Goal: Information Seeking & Learning: Learn about a topic

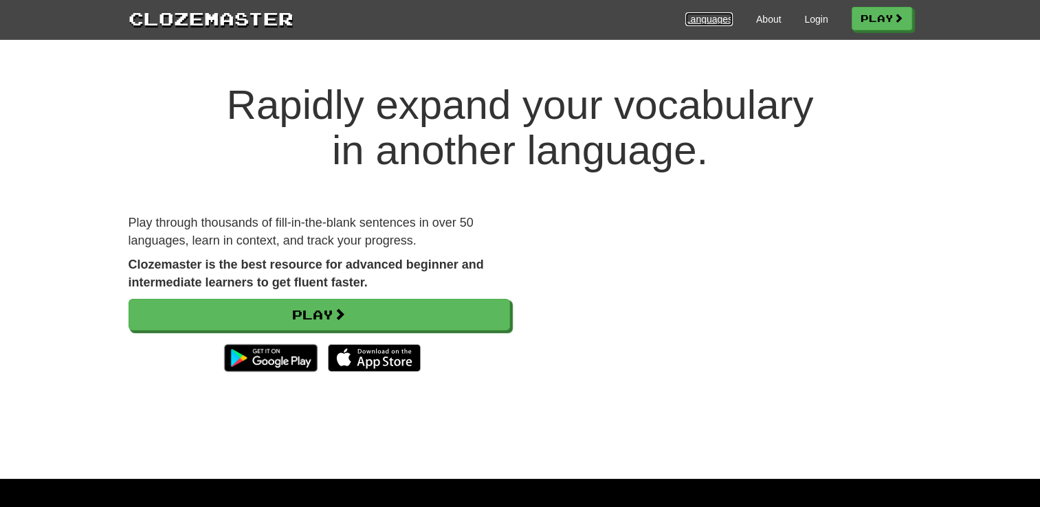
click at [706, 24] on link "Languages" at bounding box center [708, 19] width 47 height 14
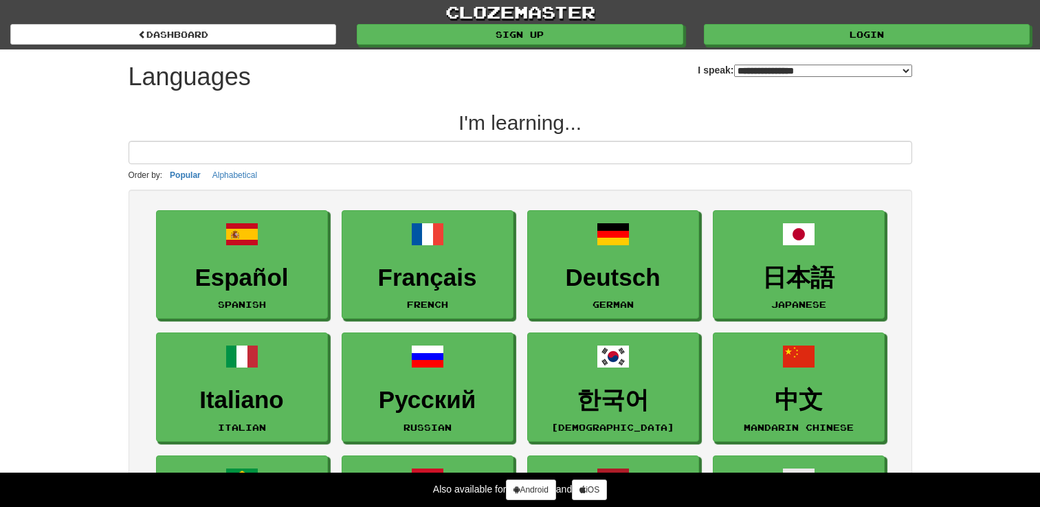
select select "*******"
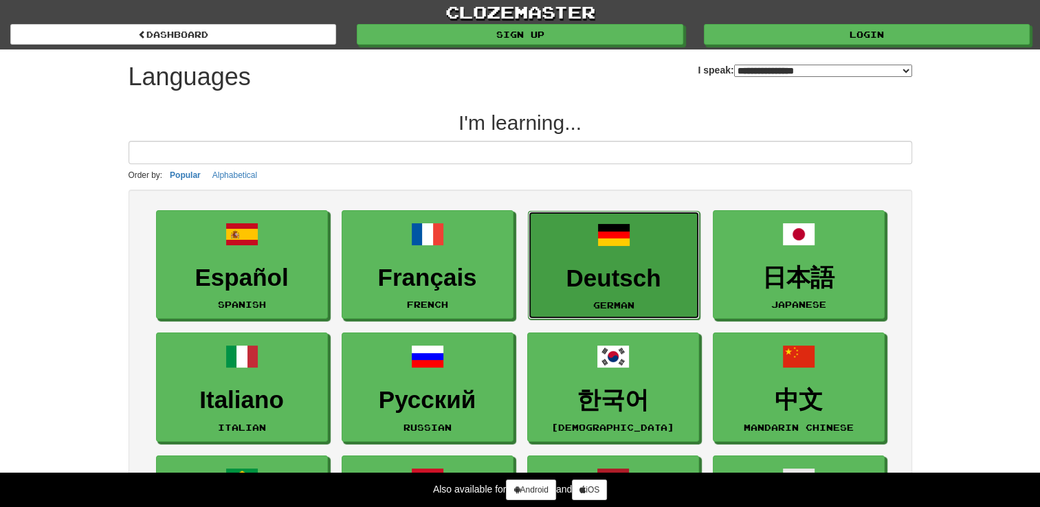
click at [634, 255] on link "Deutsch German" at bounding box center [614, 265] width 172 height 109
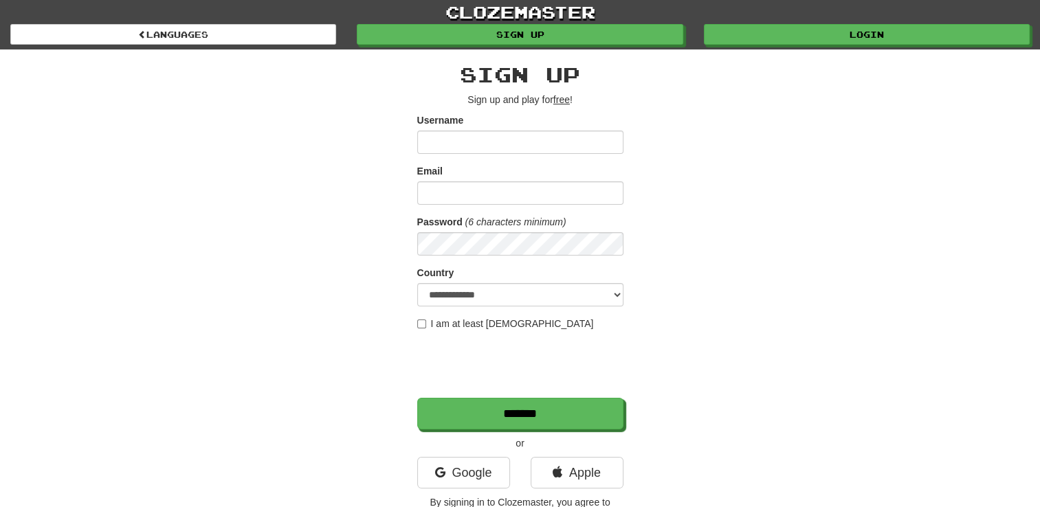
click at [491, 145] on input "Username" at bounding box center [520, 142] width 206 height 23
type input "***"
click at [427, 188] on input "Email" at bounding box center [520, 192] width 206 height 23
type input "**********"
select select "**"
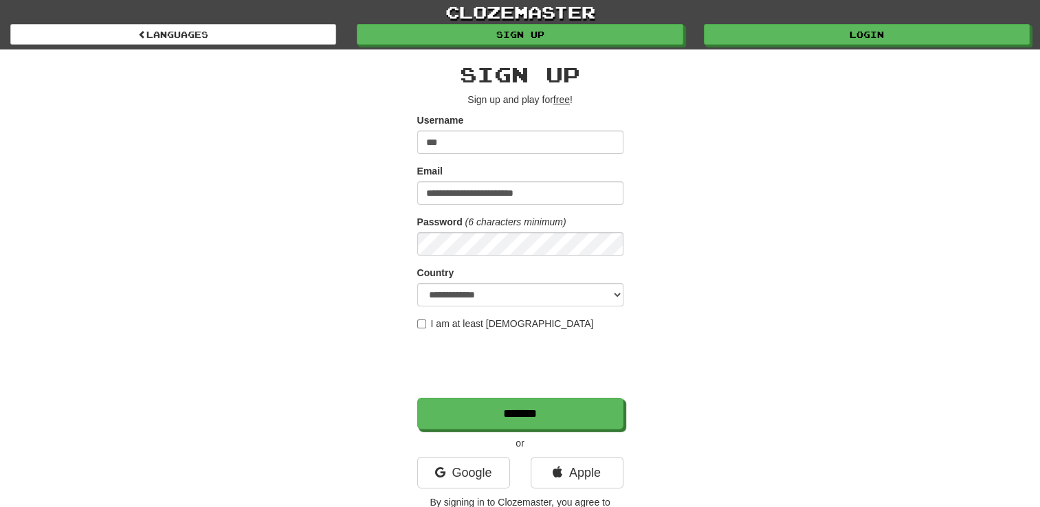
click at [730, 318] on div "**********" at bounding box center [520, 289] width 804 height 480
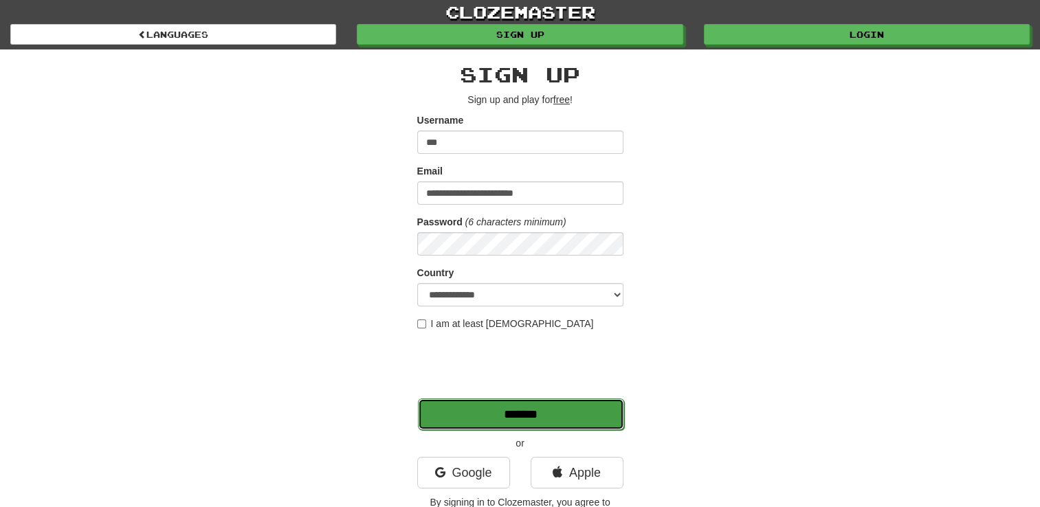
click at [548, 412] on input "*******" at bounding box center [521, 415] width 206 height 32
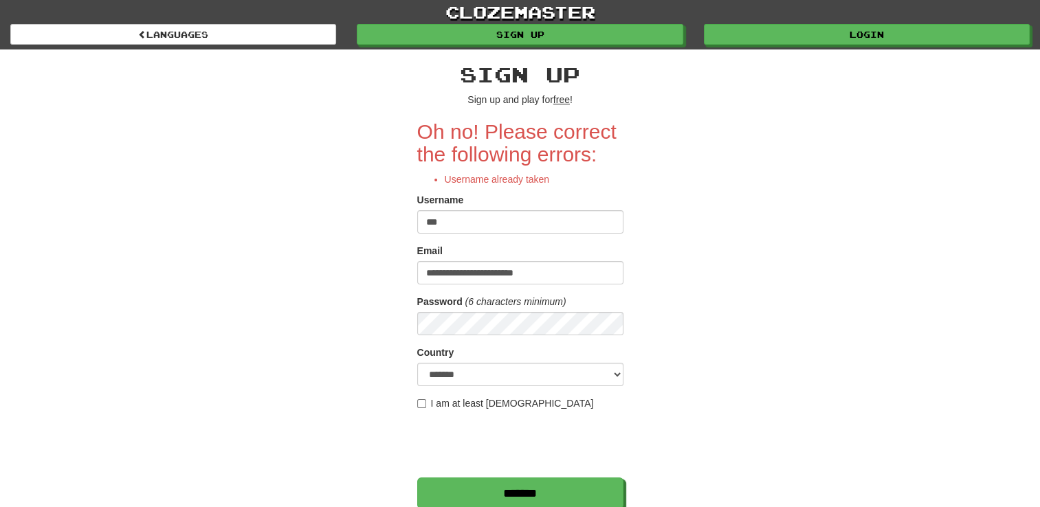
click at [502, 225] on input "***" at bounding box center [520, 221] width 206 height 23
type input "********"
click at [781, 218] on div "**********" at bounding box center [520, 329] width 804 height 560
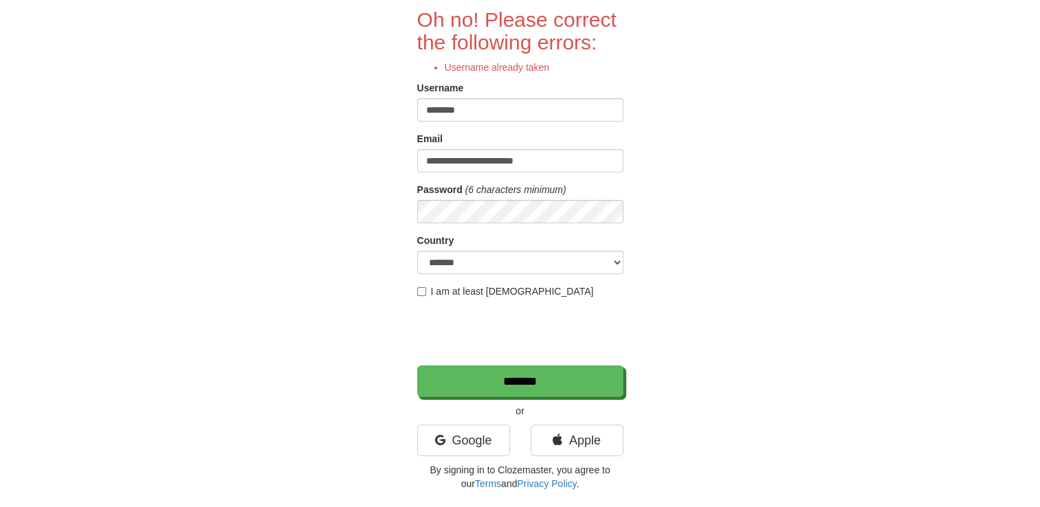
scroll to position [113, 0]
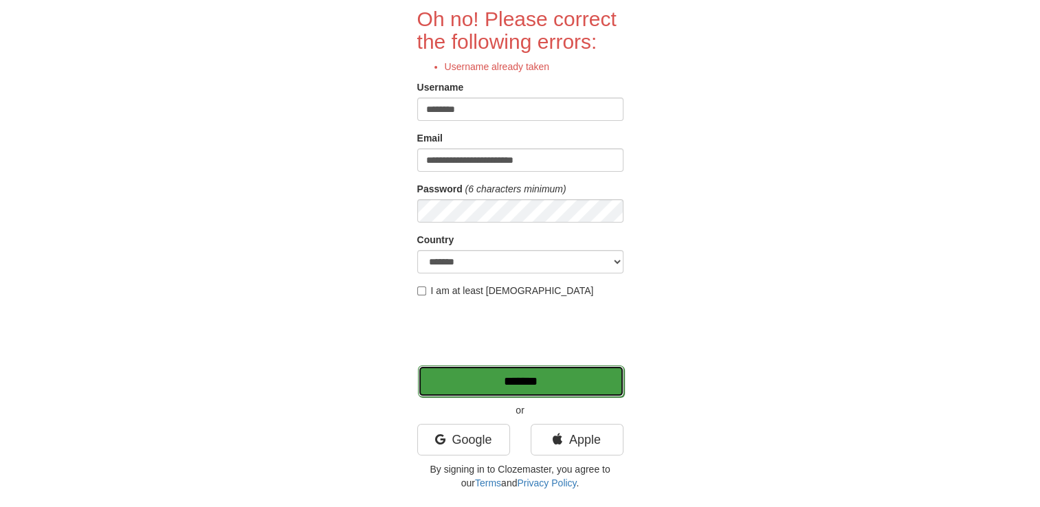
click at [551, 377] on input "*******" at bounding box center [521, 382] width 206 height 32
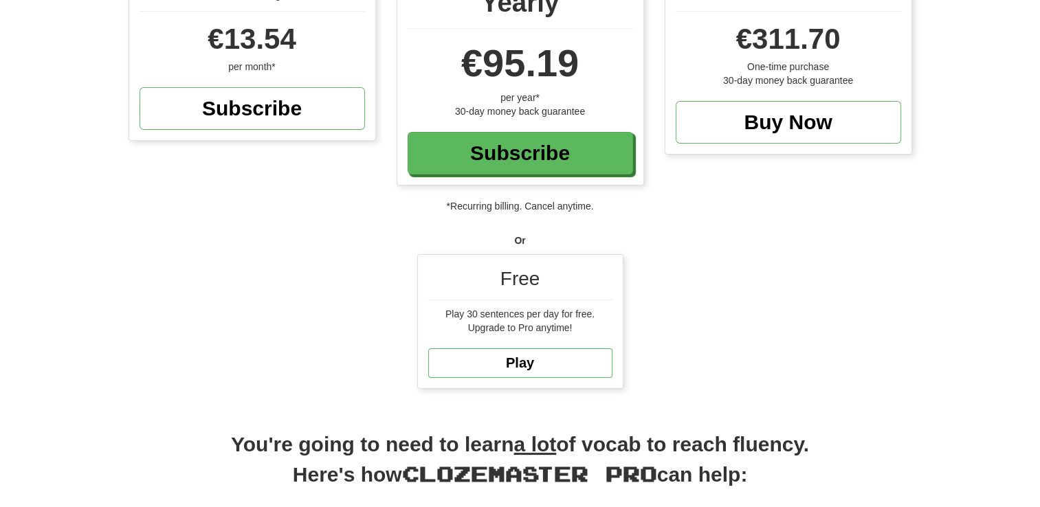
scroll to position [190, 0]
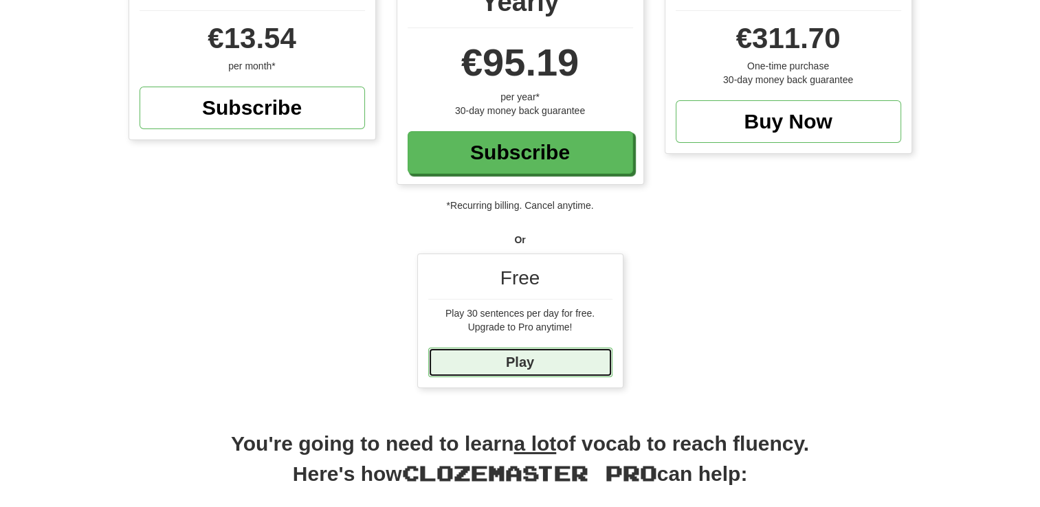
click at [533, 358] on link "Play" at bounding box center [520, 363] width 184 height 30
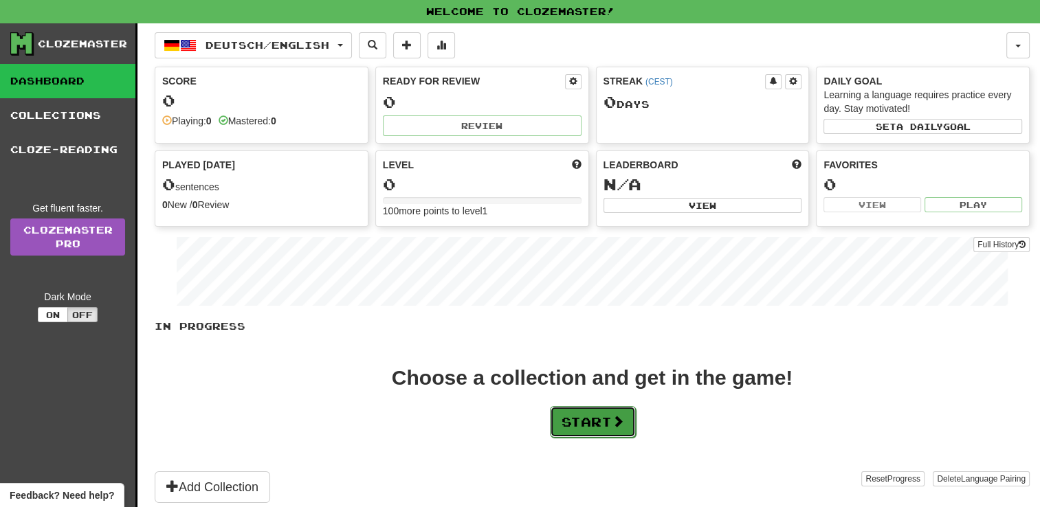
click at [631, 427] on button "Start" at bounding box center [593, 422] width 86 height 32
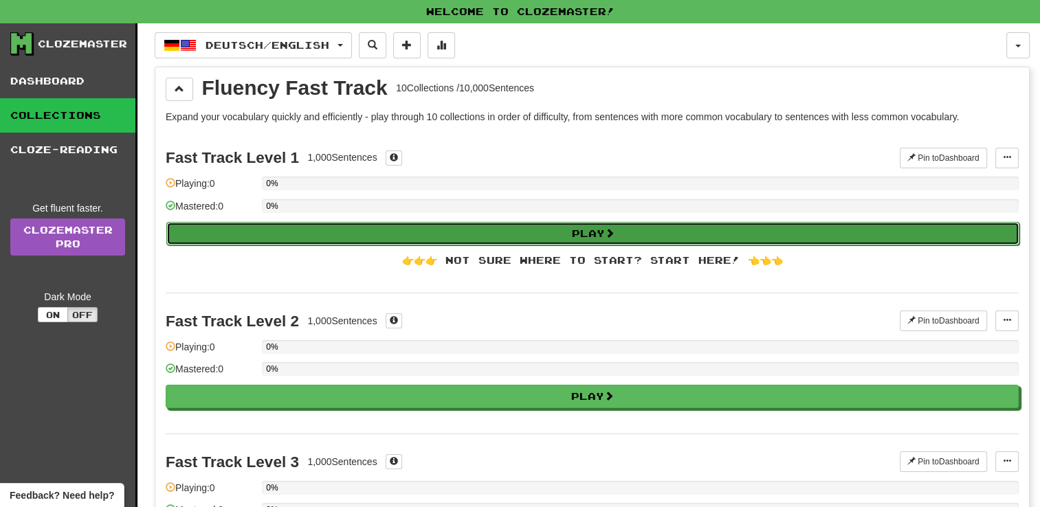
click at [564, 228] on button "Play" at bounding box center [592, 233] width 853 height 23
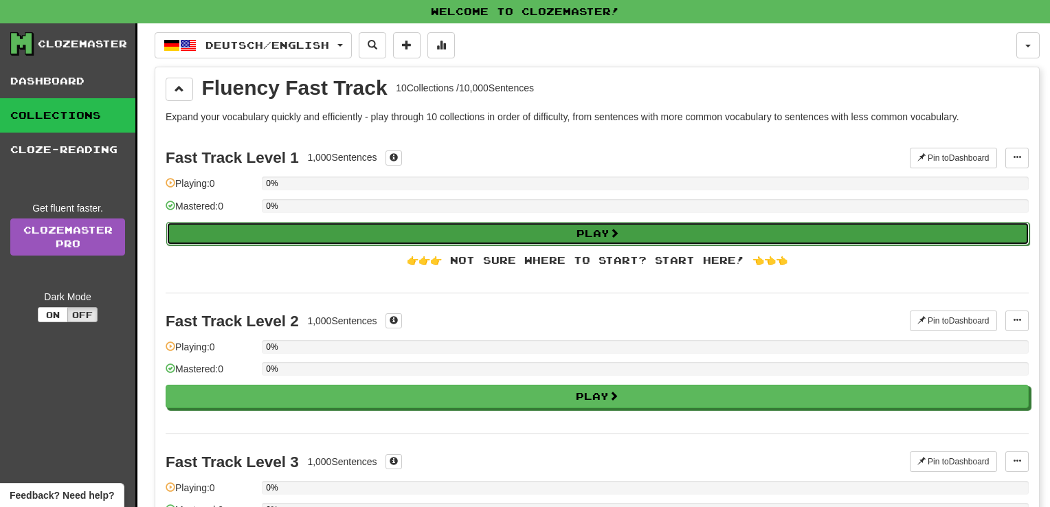
select select "**"
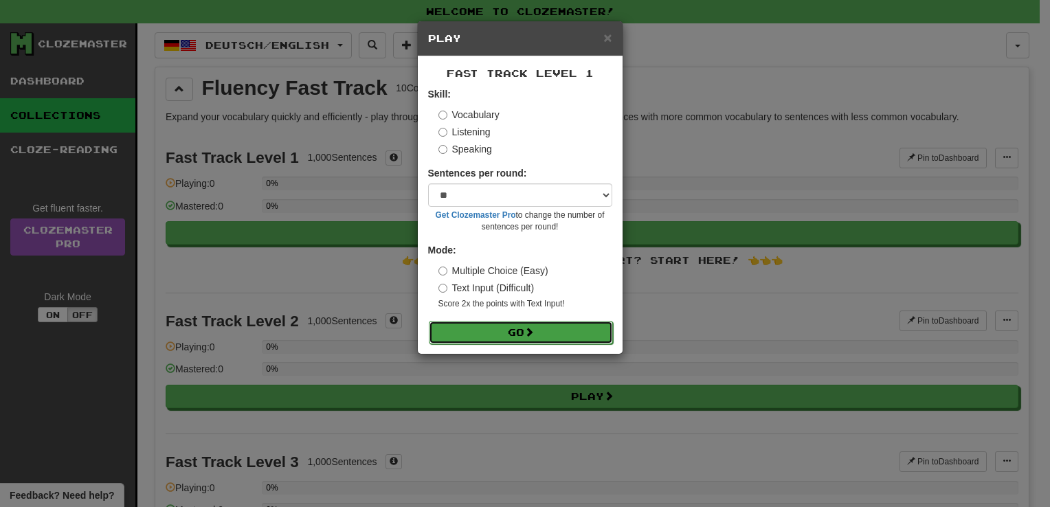
click at [533, 331] on span at bounding box center [529, 332] width 10 height 10
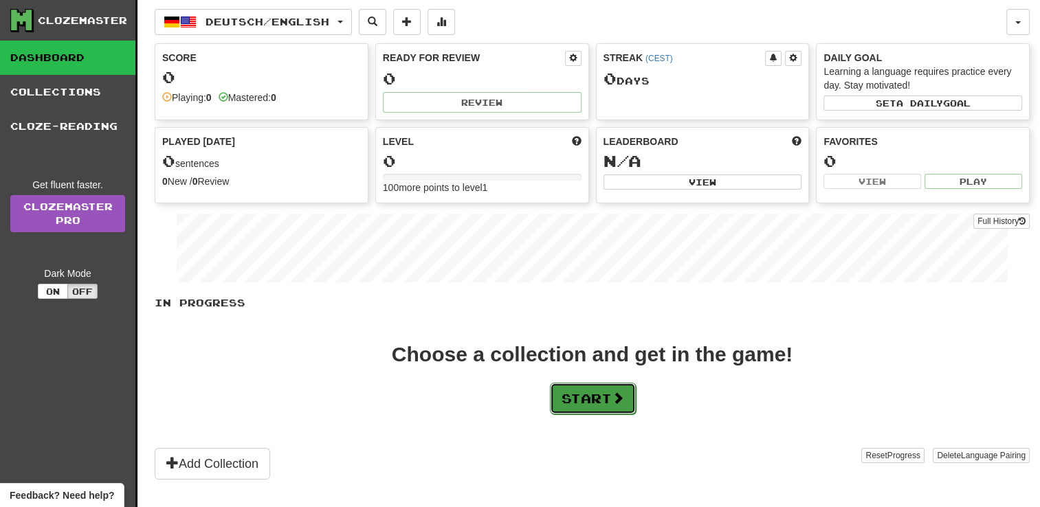
click at [607, 394] on button "Start" at bounding box center [593, 399] width 86 height 32
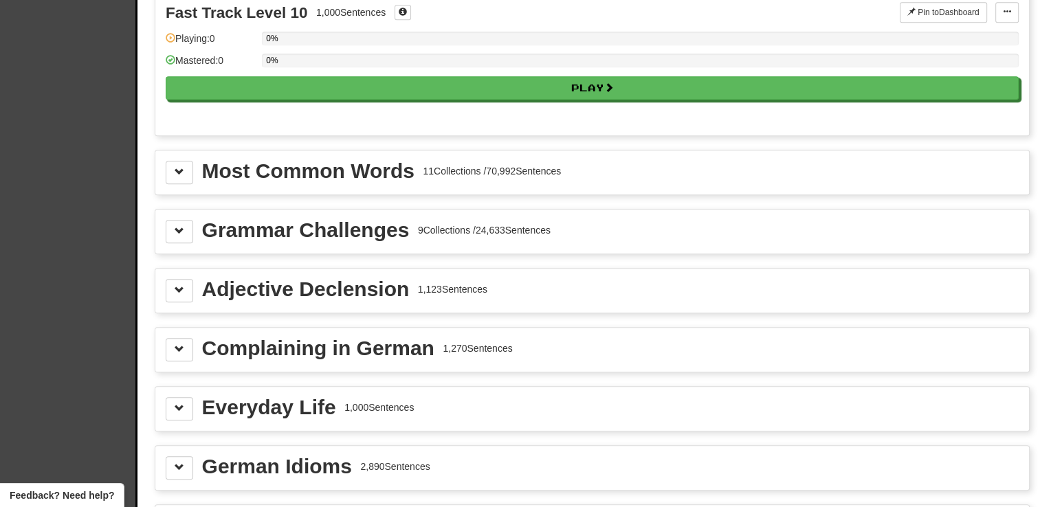
scroll to position [1414, 0]
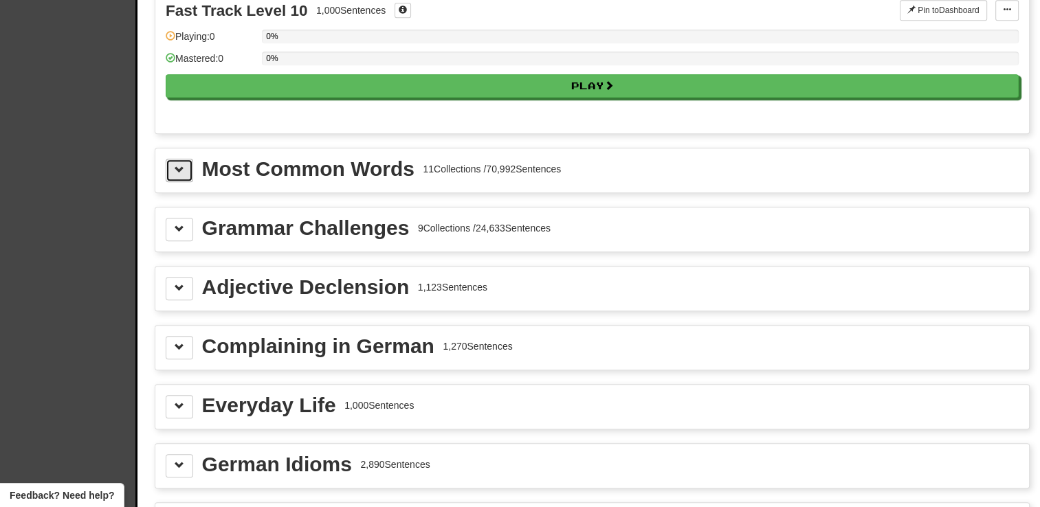
click at [182, 165] on span at bounding box center [180, 170] width 10 height 10
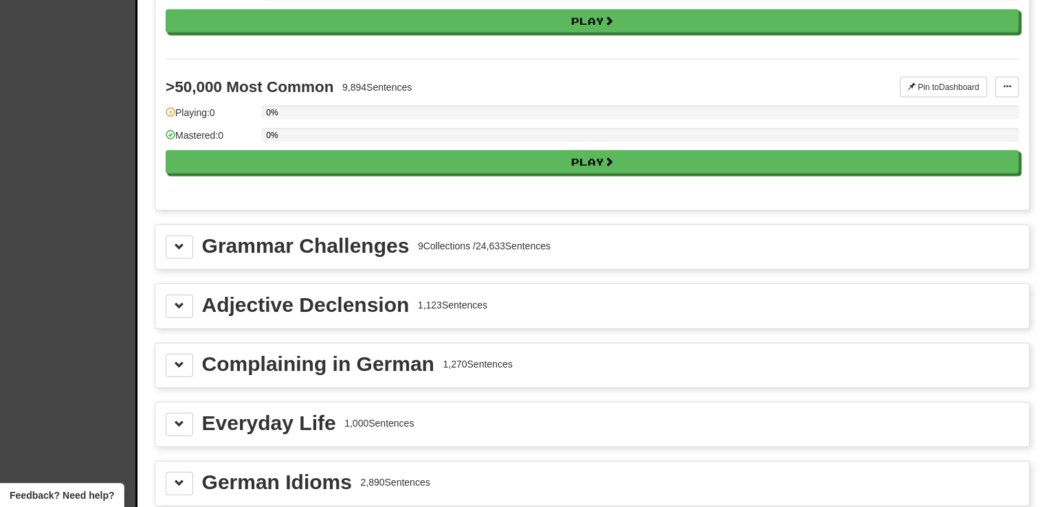
scroll to position [2974, 0]
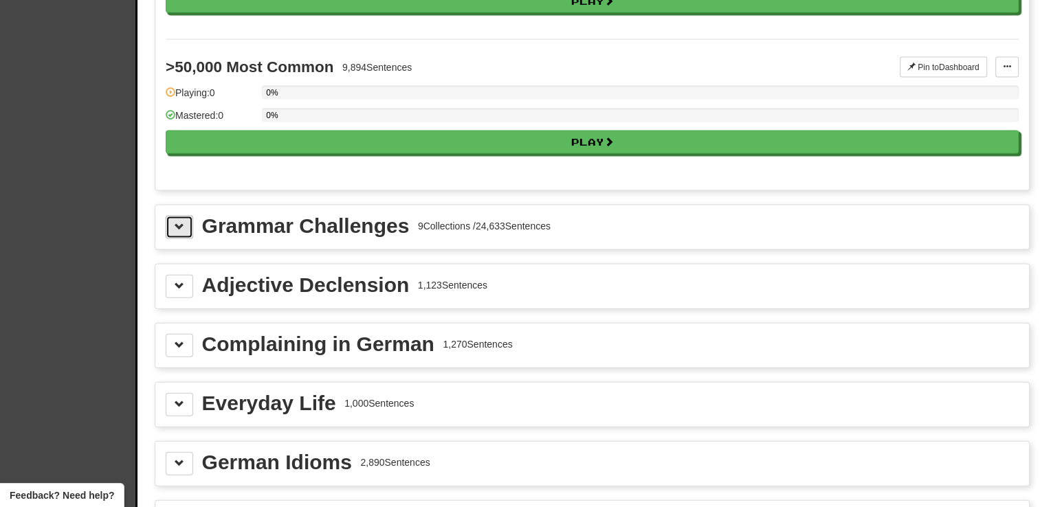
click at [185, 216] on button at bounding box center [179, 227] width 27 height 23
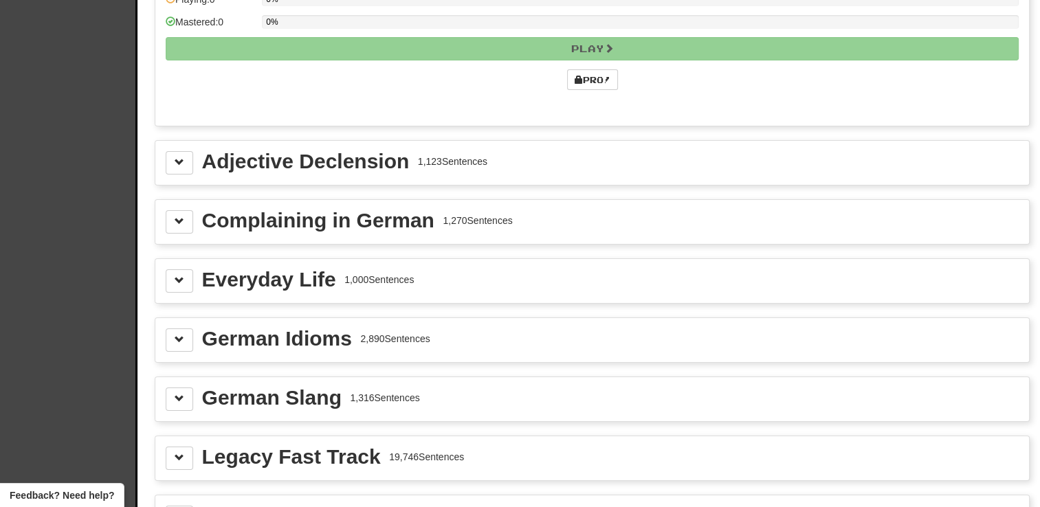
scroll to position [4530, 0]
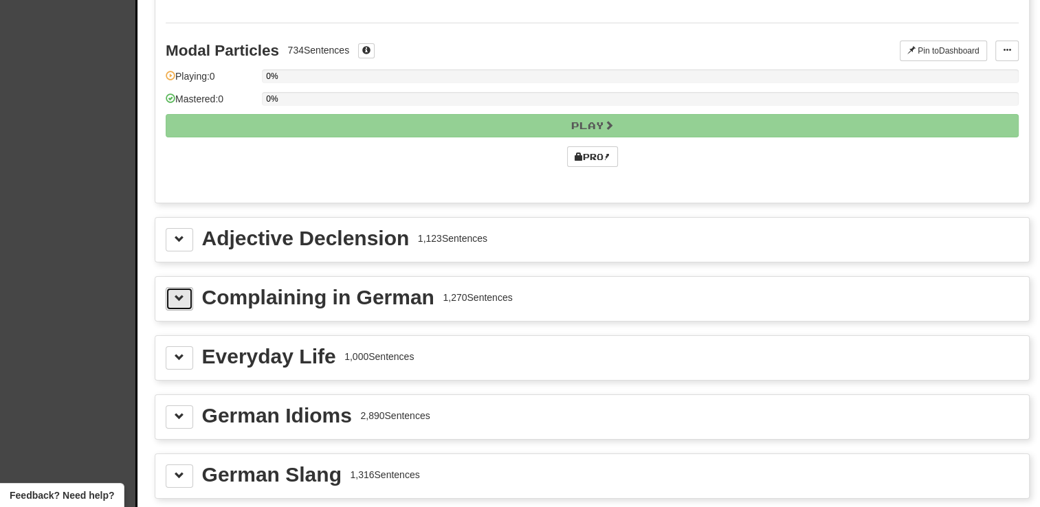
click at [182, 293] on span at bounding box center [180, 298] width 10 height 10
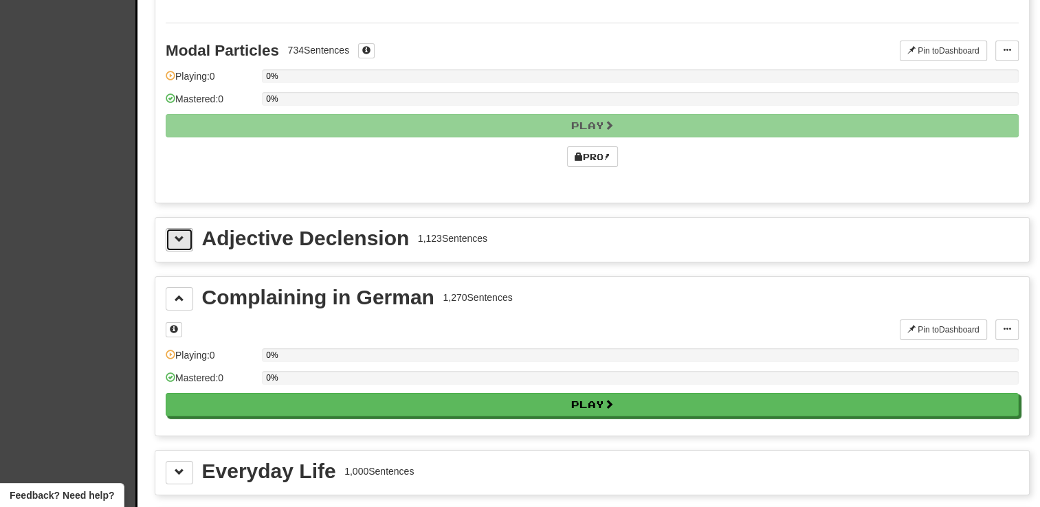
click at [184, 228] on button at bounding box center [179, 239] width 27 height 23
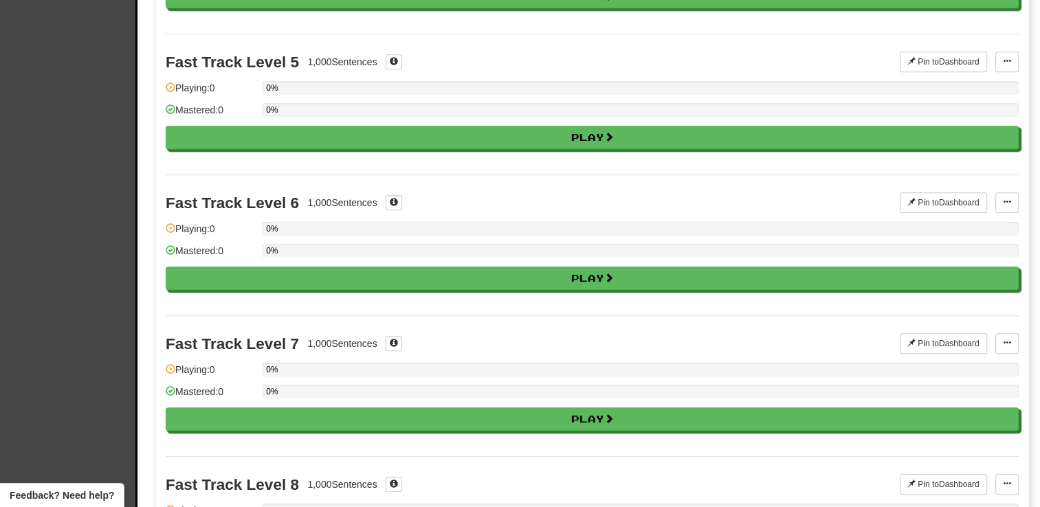
scroll to position [0, 0]
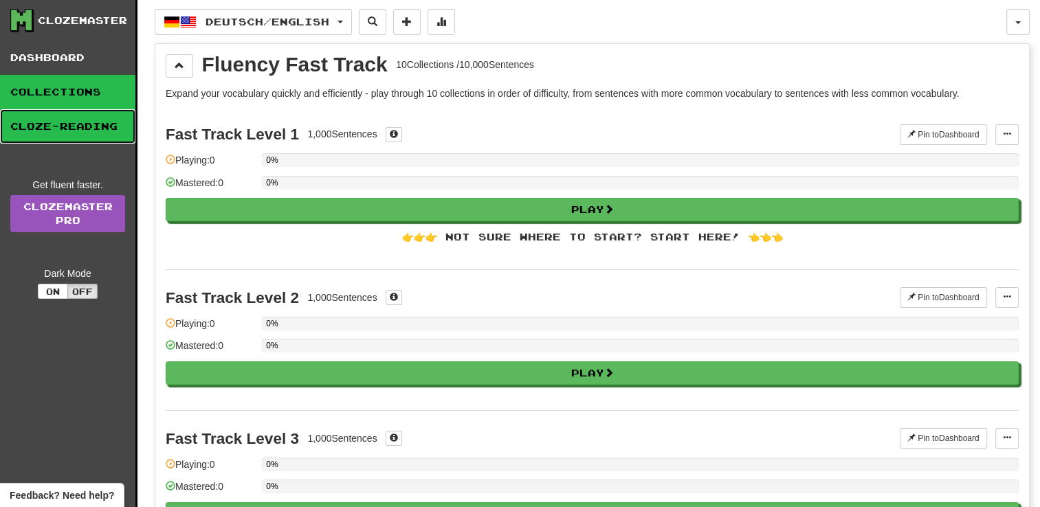
click at [80, 125] on link "Cloze-Reading" at bounding box center [67, 126] width 135 height 34
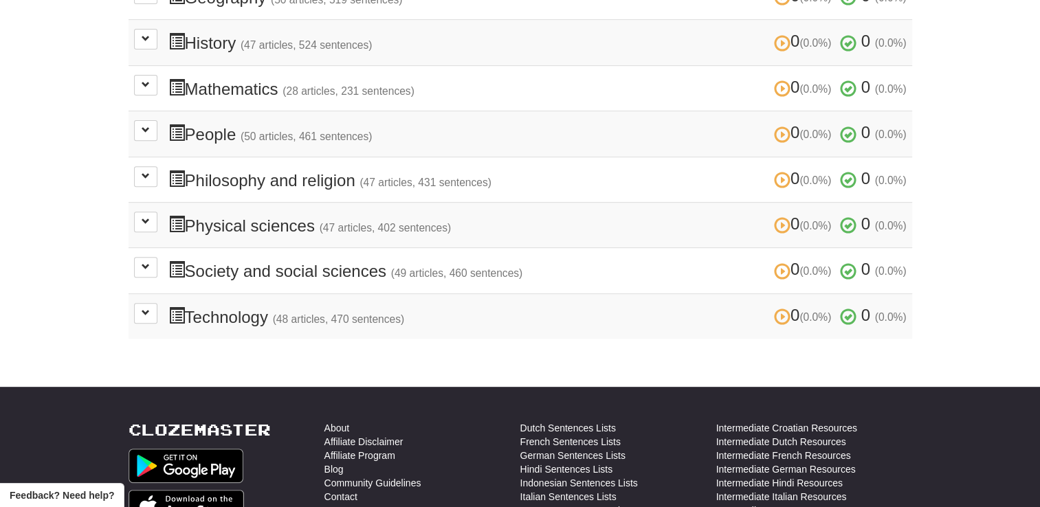
scroll to position [525, 0]
click at [144, 308] on span at bounding box center [146, 312] width 8 height 8
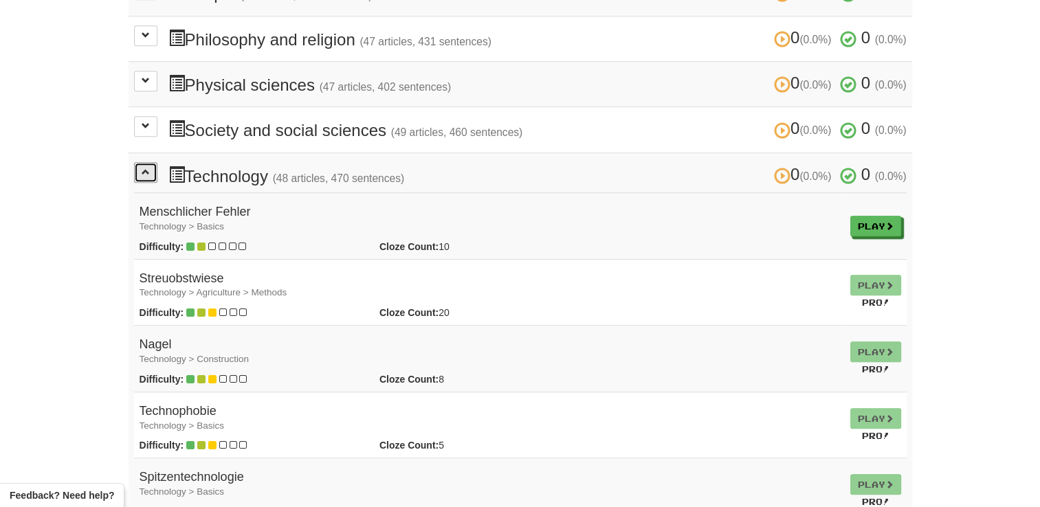
scroll to position [668, 0]
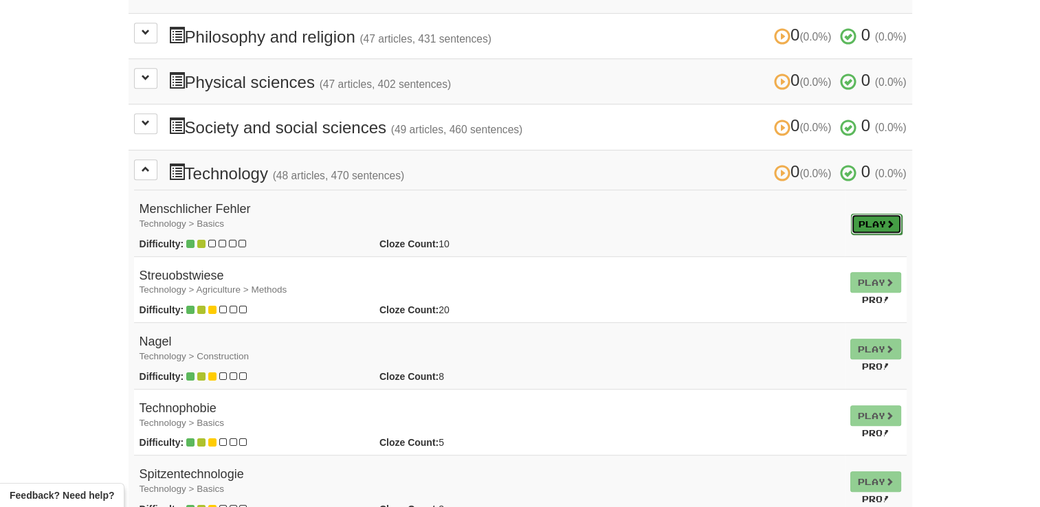
click at [880, 214] on link "Play" at bounding box center [876, 224] width 51 height 21
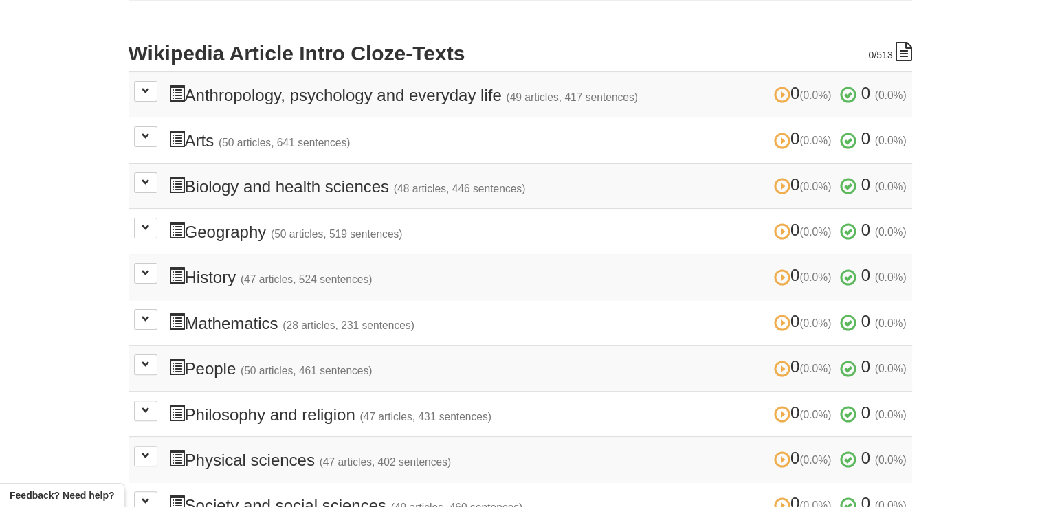
scroll to position [228, 0]
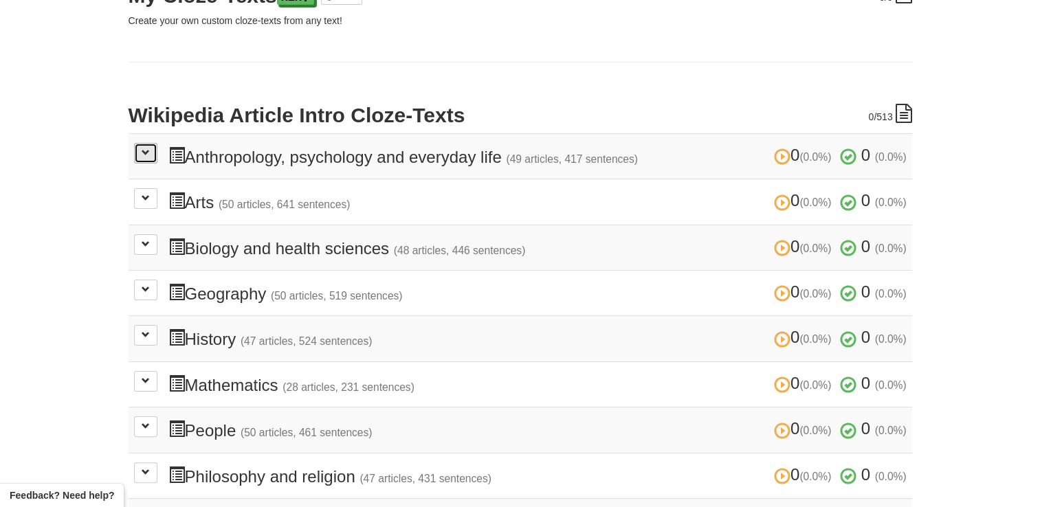
click at [144, 153] on span at bounding box center [146, 152] width 8 height 8
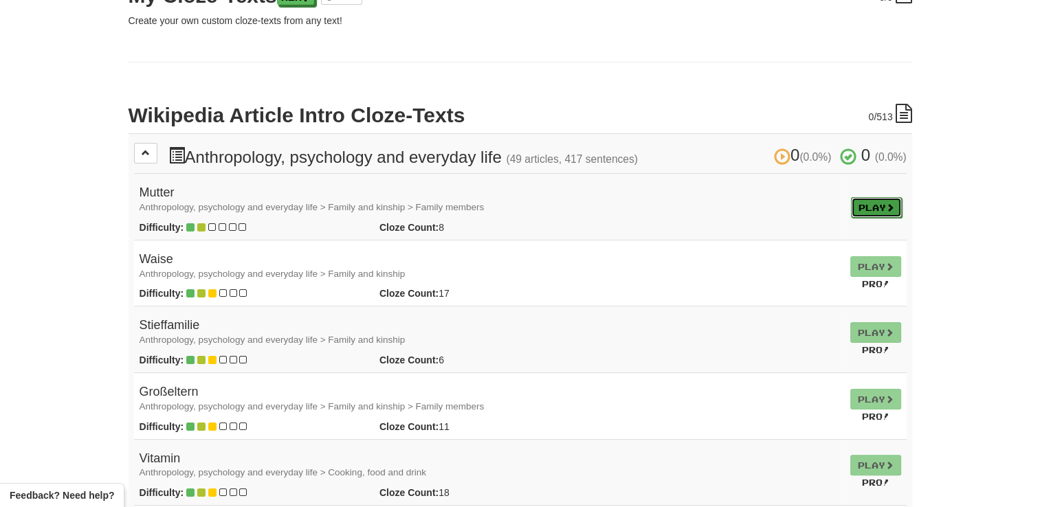
click at [871, 211] on link "Play" at bounding box center [876, 207] width 51 height 21
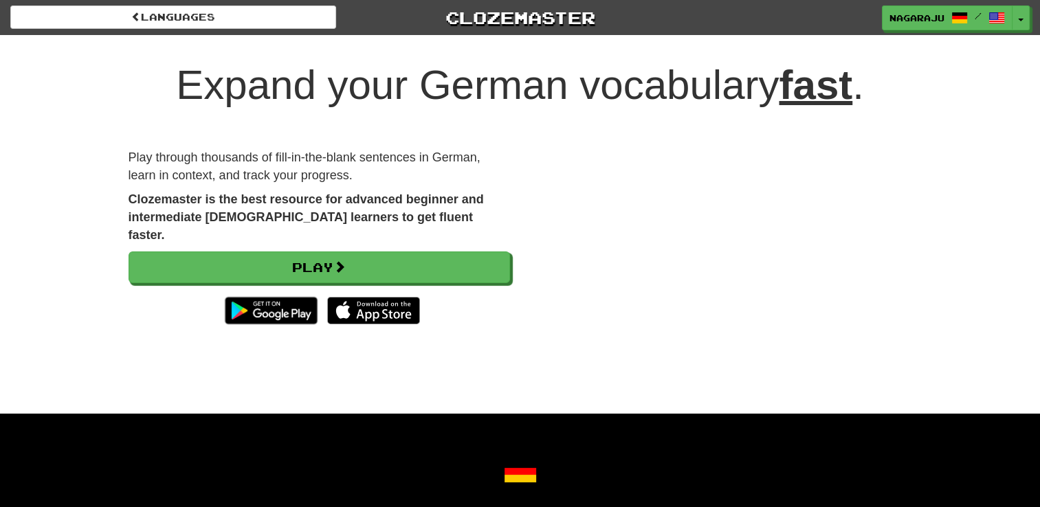
drag, startPoint x: 467, startPoint y: 416, endPoint x: 418, endPoint y: 363, distance: 72.0
click at [467, 414] on div "Expand your German vocabulary fast . Play through thousands of fill-in-the-blan…" at bounding box center [520, 224] width 1040 height 379
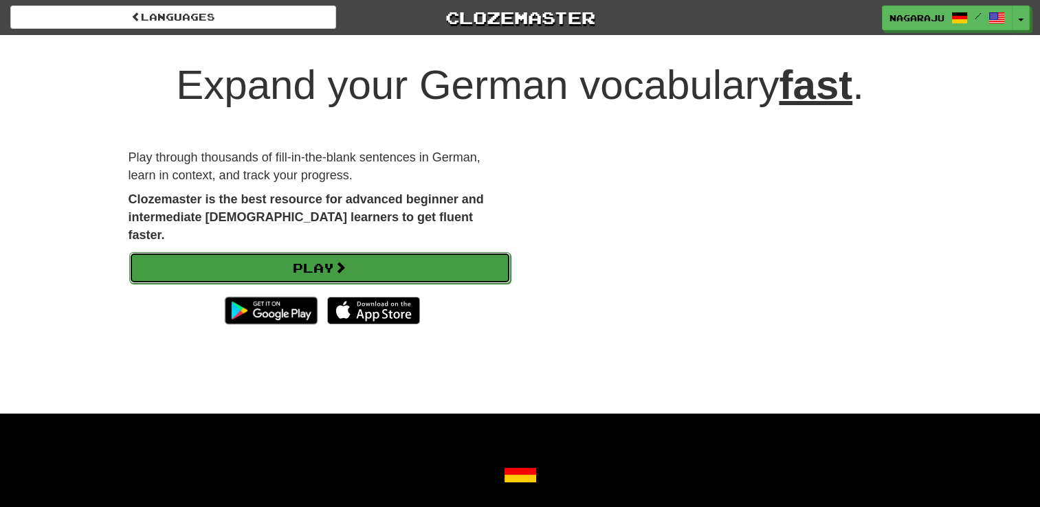
click at [443, 252] on link "Play" at bounding box center [319, 268] width 381 height 32
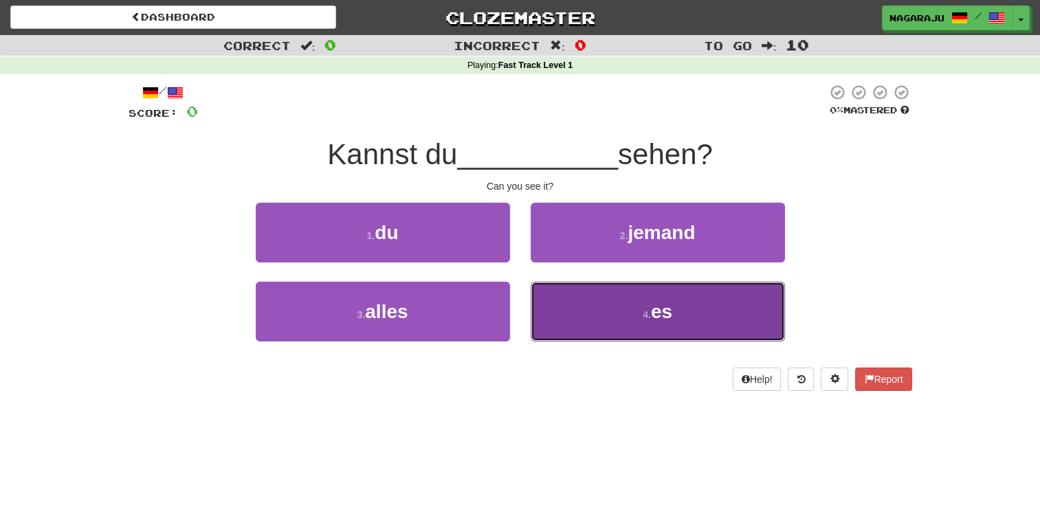
click at [676, 312] on button "4 . es" at bounding box center [658, 312] width 254 height 60
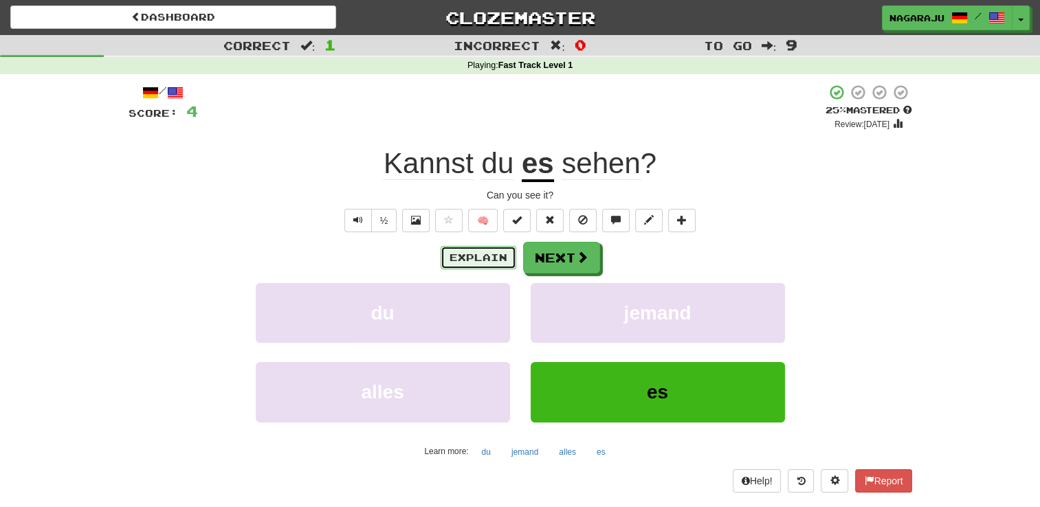
click at [489, 260] on button "Explain" at bounding box center [478, 257] width 76 height 23
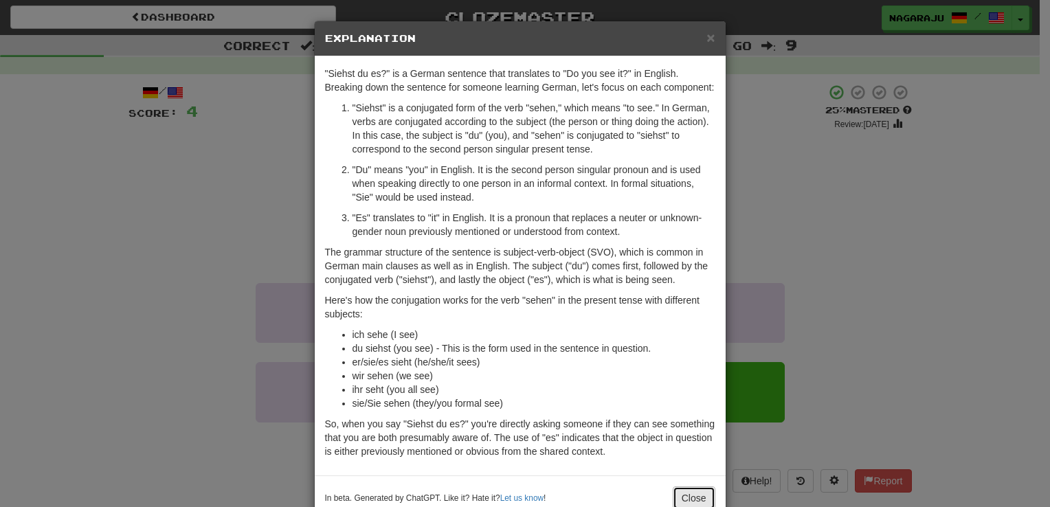
click at [693, 493] on button "Close" at bounding box center [694, 498] width 43 height 23
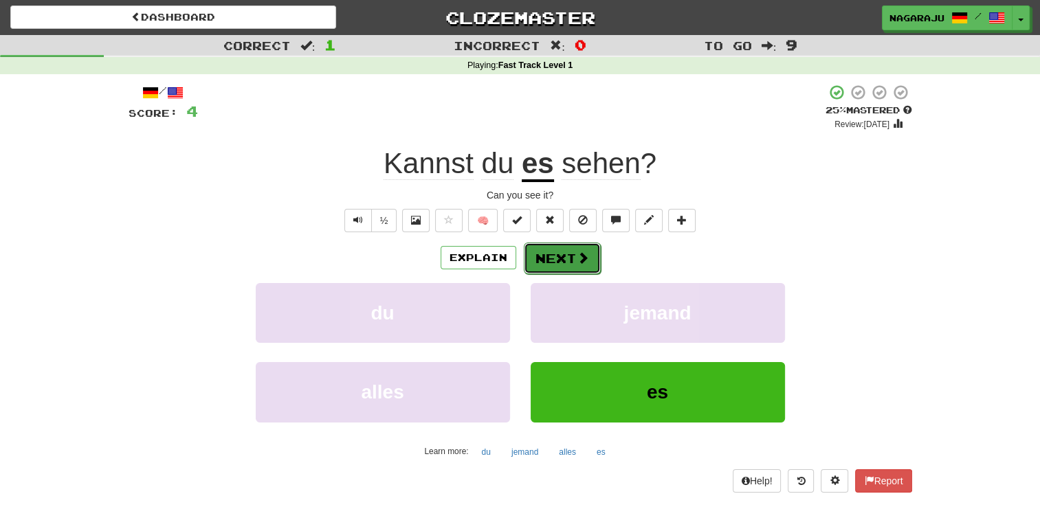
click at [572, 260] on button "Next" at bounding box center [562, 259] width 77 height 32
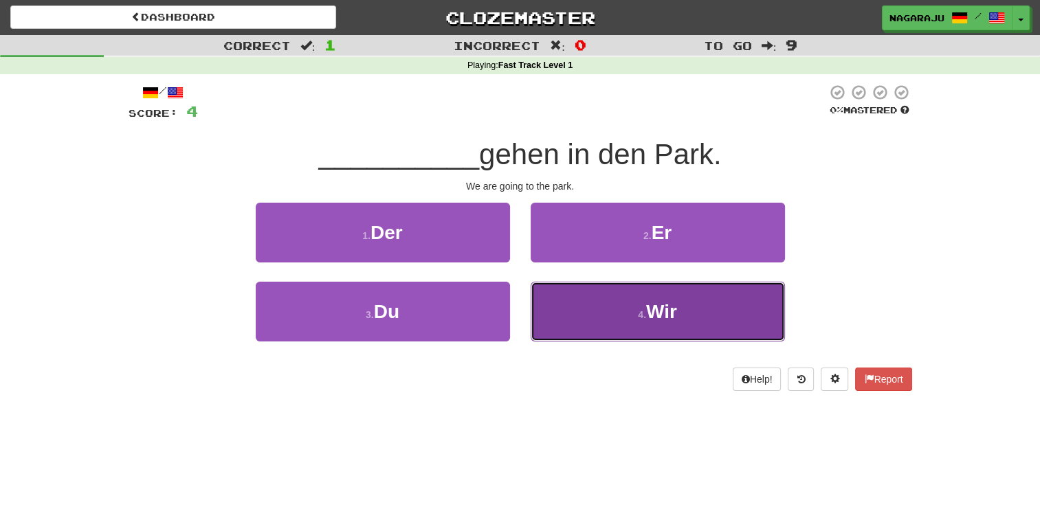
click at [627, 306] on button "4 . Wir" at bounding box center [658, 312] width 254 height 60
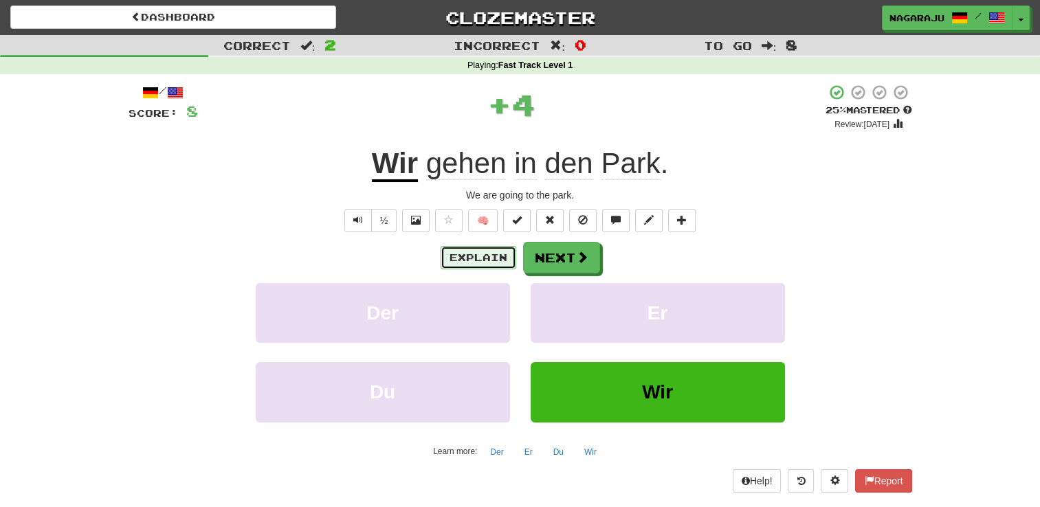
click at [484, 250] on button "Explain" at bounding box center [478, 257] width 76 height 23
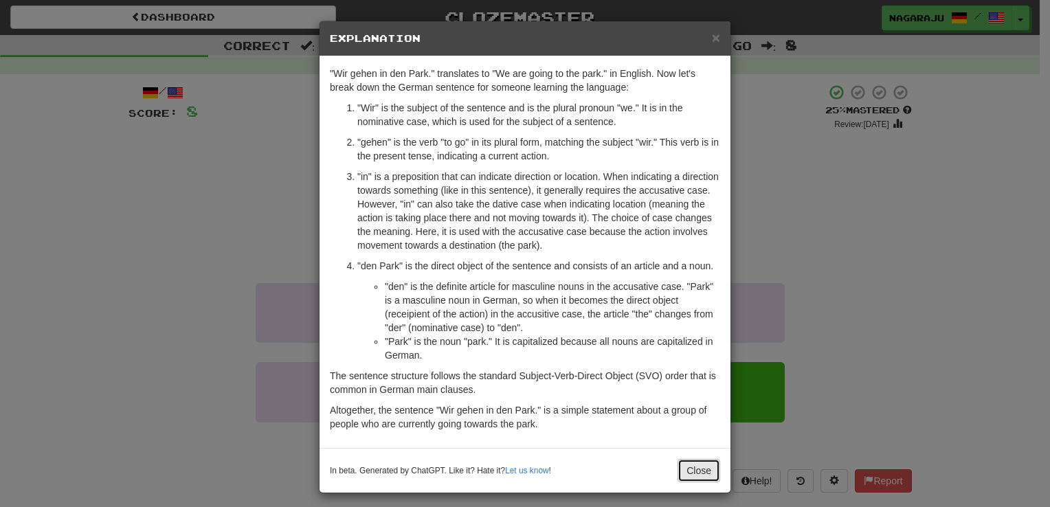
click at [705, 469] on button "Close" at bounding box center [699, 470] width 43 height 23
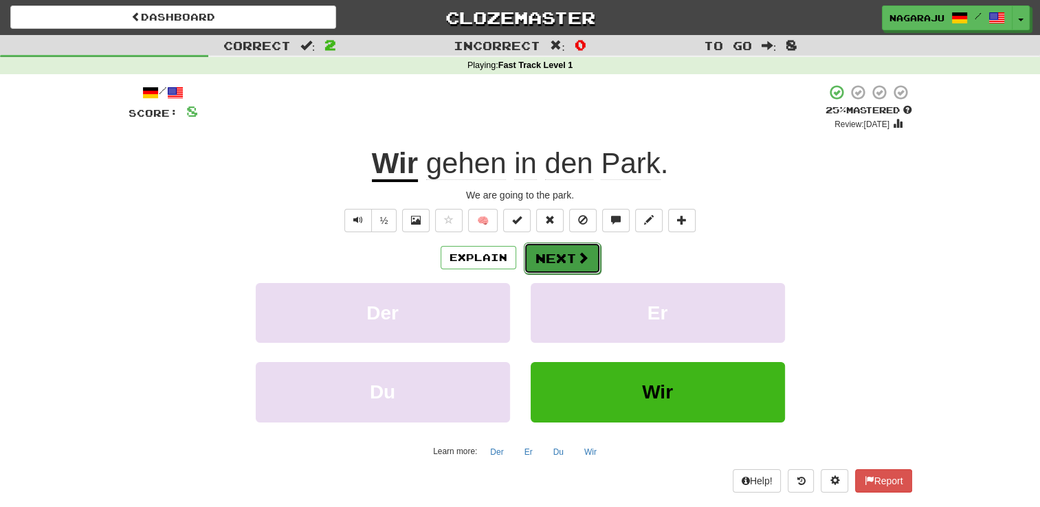
click at [577, 264] on span at bounding box center [583, 258] width 12 height 12
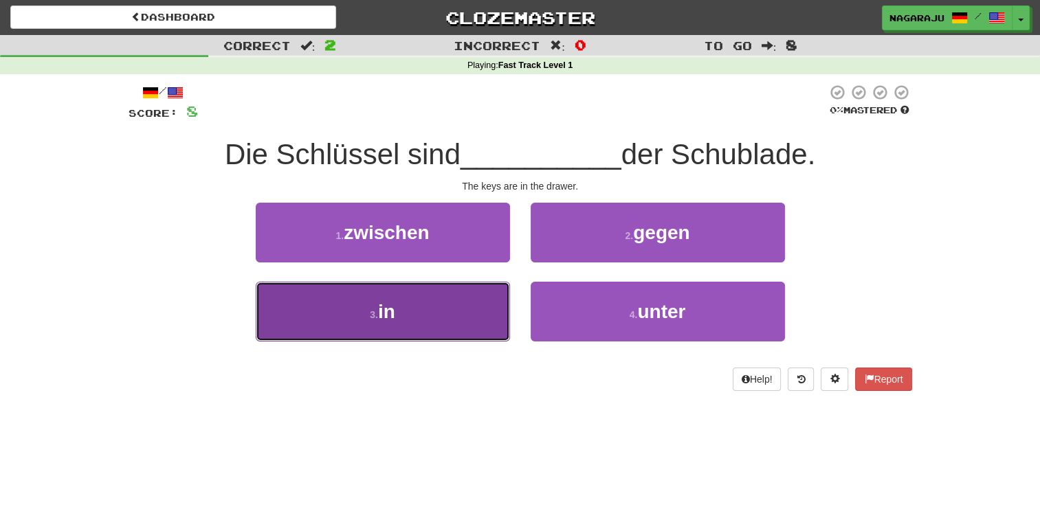
click at [450, 308] on button "3 . in" at bounding box center [383, 312] width 254 height 60
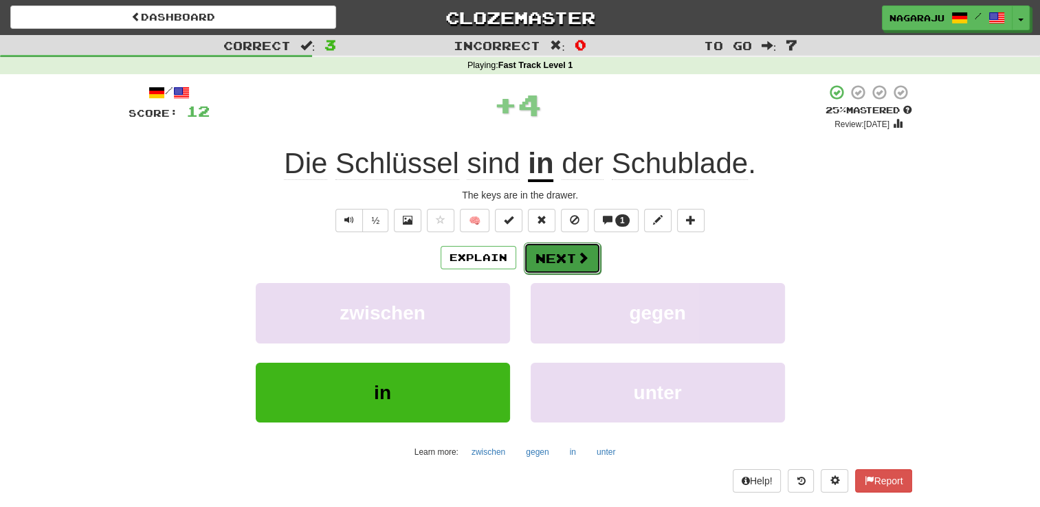
click at [584, 256] on span at bounding box center [583, 258] width 12 height 12
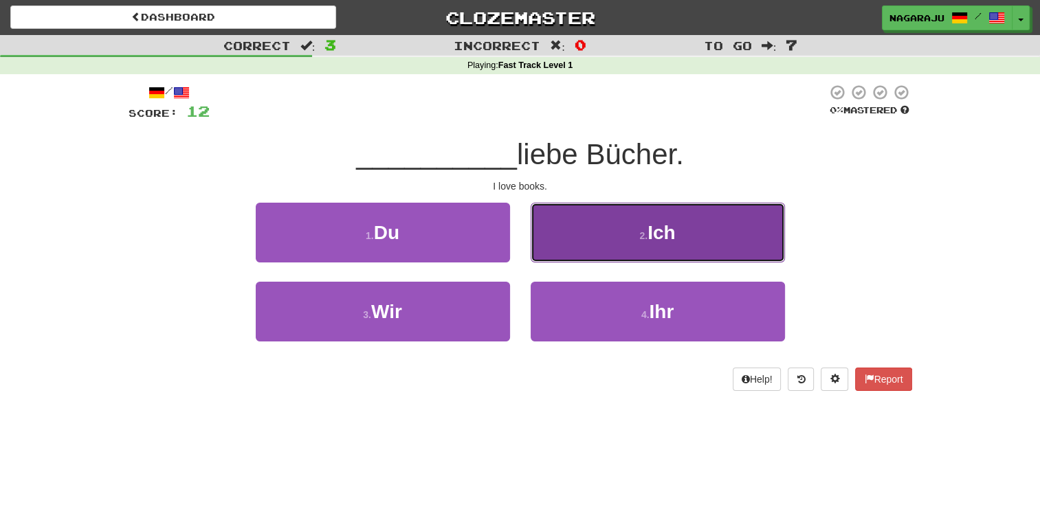
click at [663, 232] on span "Ich" at bounding box center [660, 232] width 27 height 21
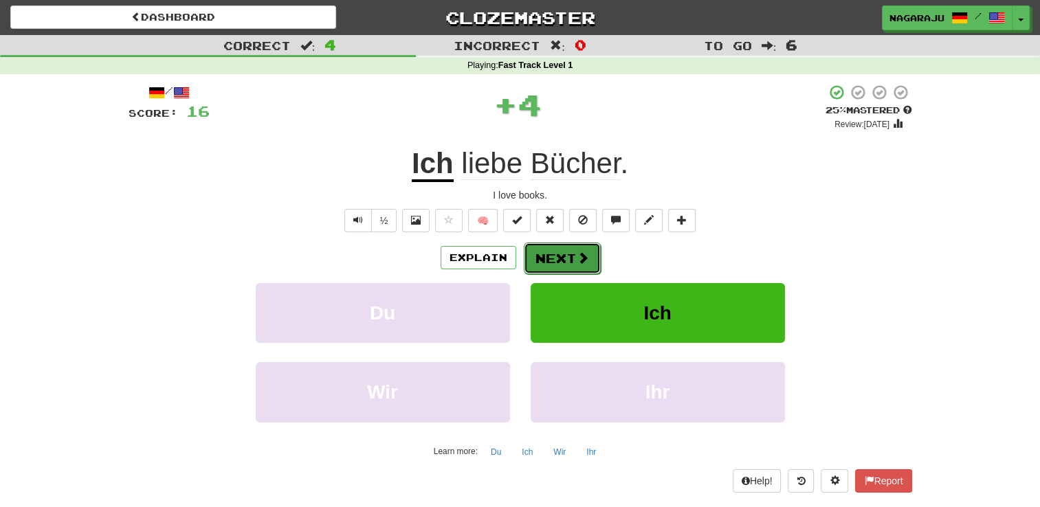
click at [562, 255] on button "Next" at bounding box center [562, 259] width 77 height 32
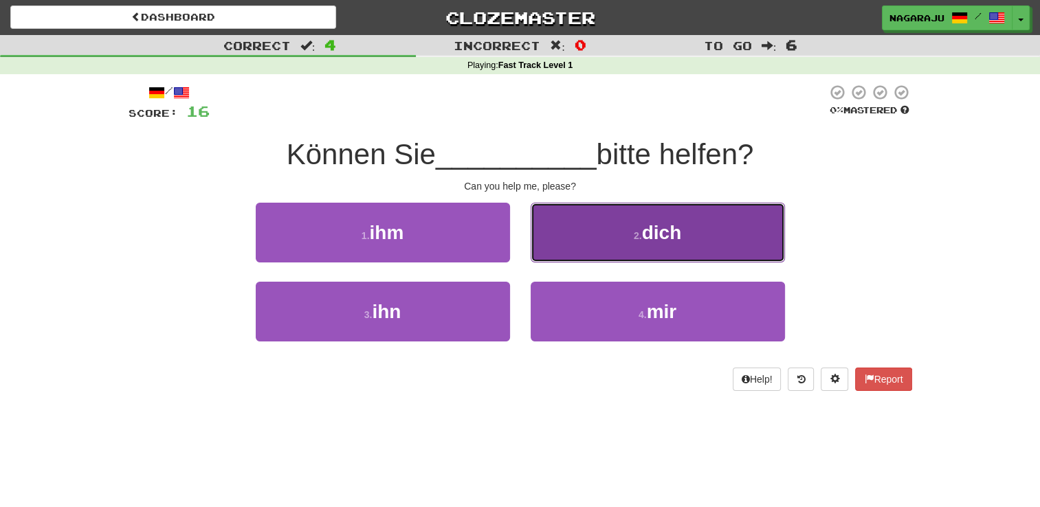
click at [639, 237] on small "2 ." at bounding box center [638, 235] width 8 height 11
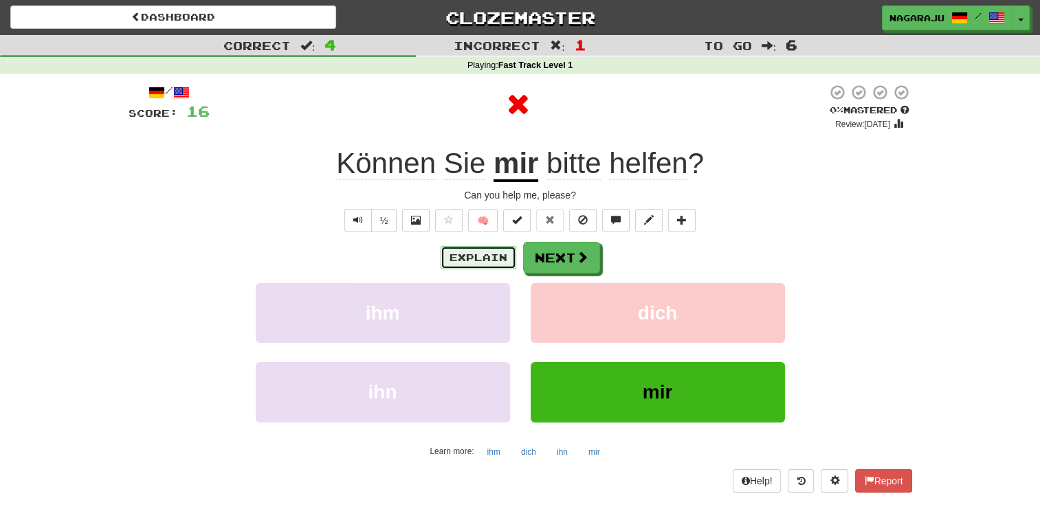
click at [483, 255] on button "Explain" at bounding box center [478, 257] width 76 height 23
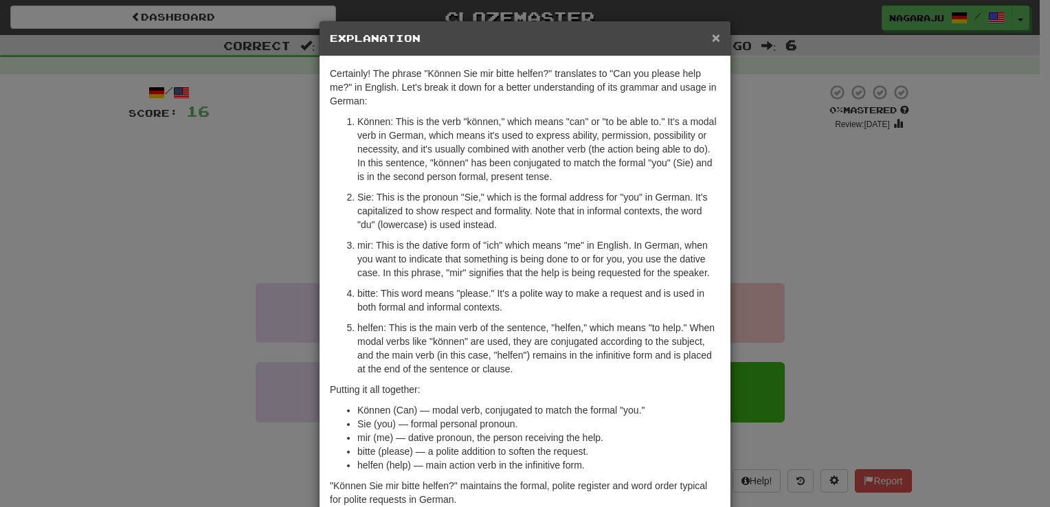
click at [712, 37] on span "×" at bounding box center [716, 38] width 8 height 16
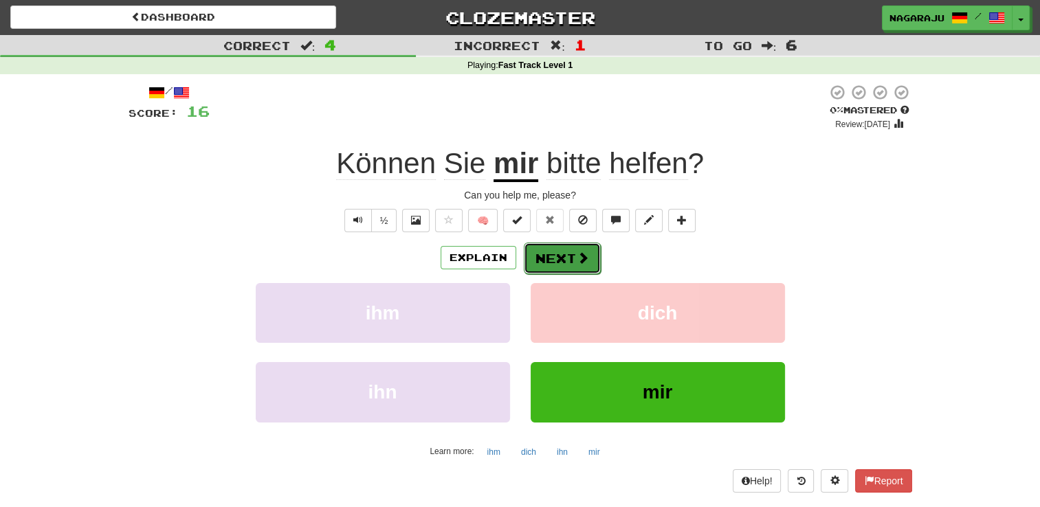
click at [577, 265] on button "Next" at bounding box center [562, 259] width 77 height 32
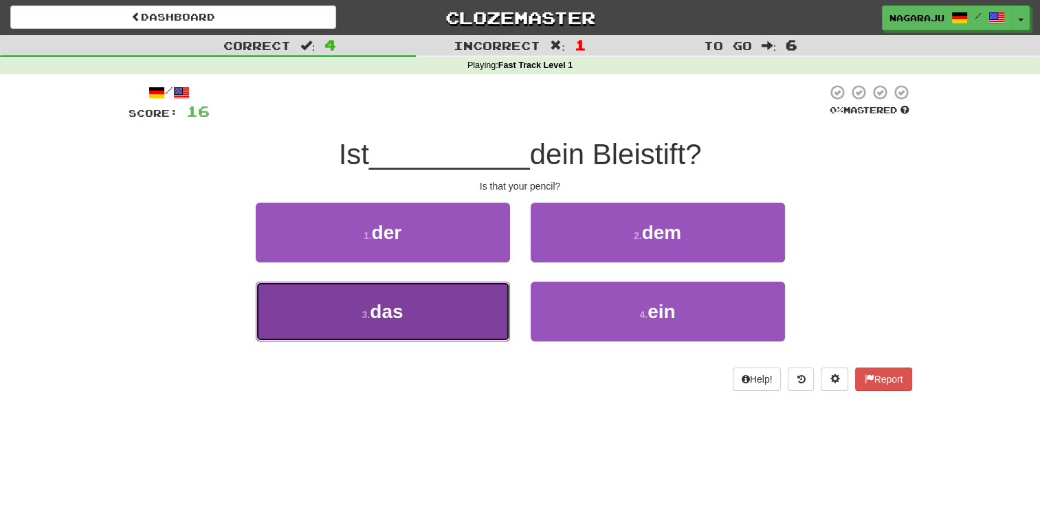
click at [387, 305] on span "das" at bounding box center [386, 311] width 33 height 21
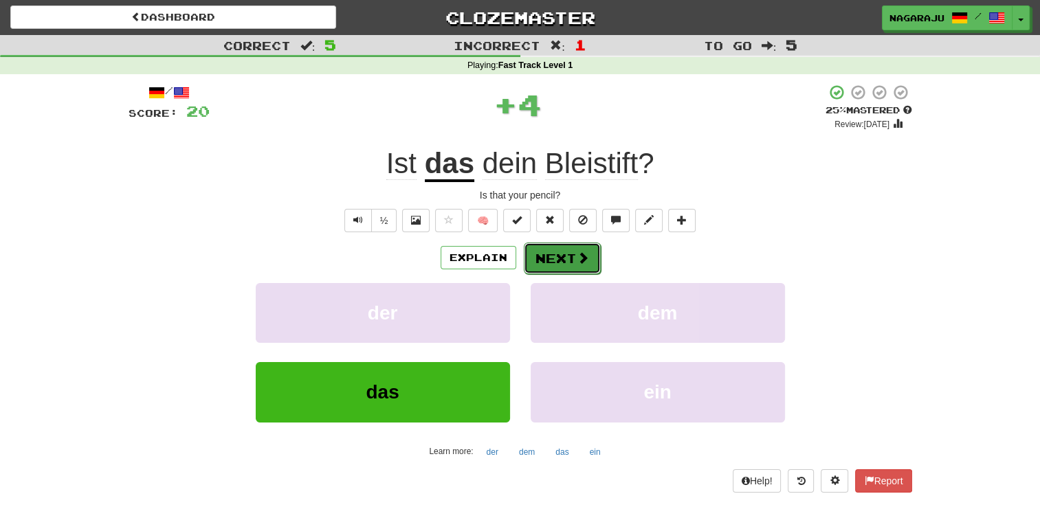
click at [556, 256] on button "Next" at bounding box center [562, 259] width 77 height 32
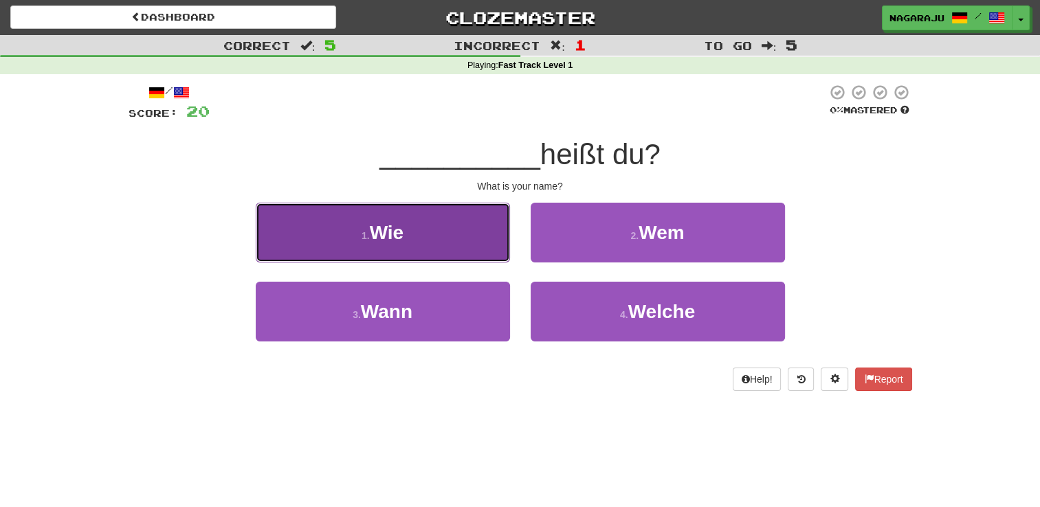
click at [429, 234] on button "1 . Wie" at bounding box center [383, 233] width 254 height 60
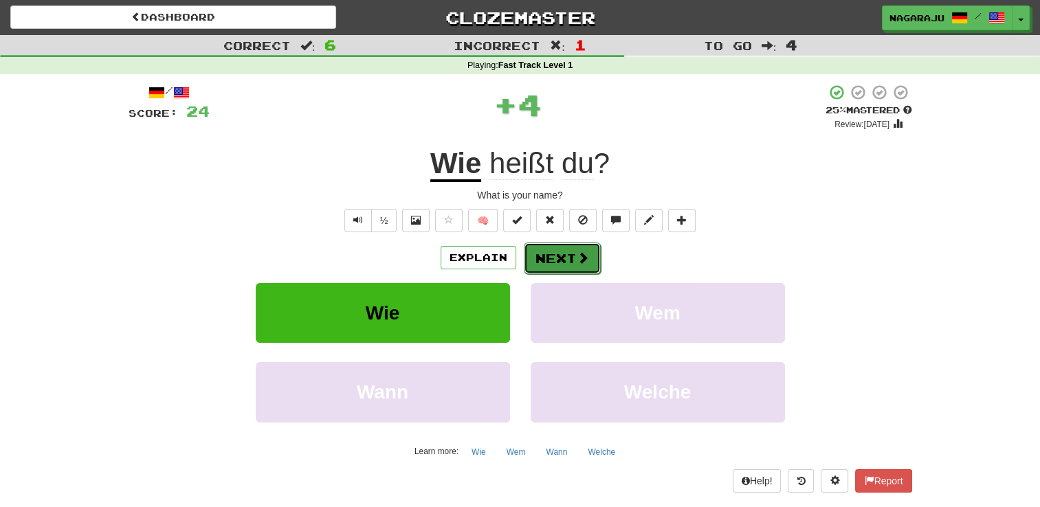
click at [577, 254] on span at bounding box center [583, 258] width 12 height 12
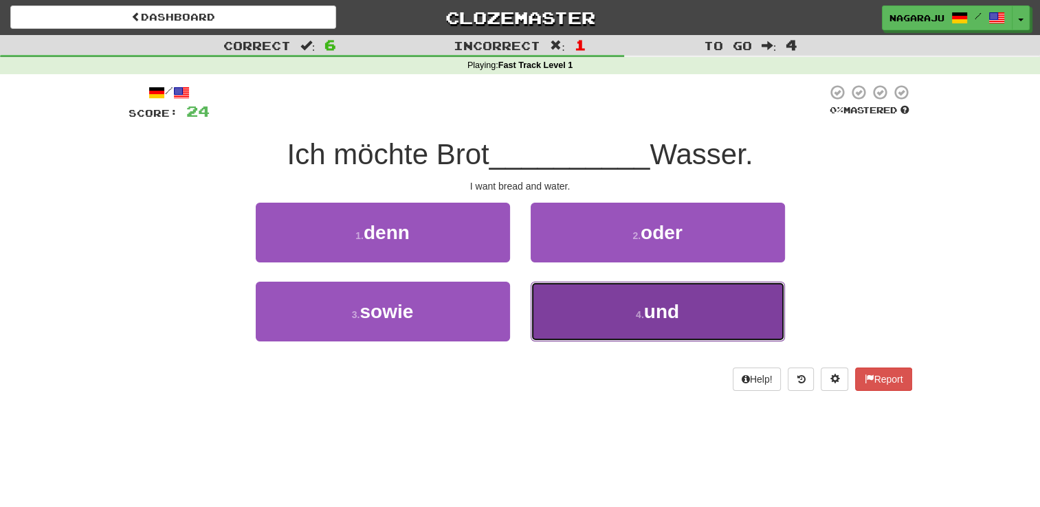
click at [640, 311] on small "4 ." at bounding box center [640, 314] width 8 height 11
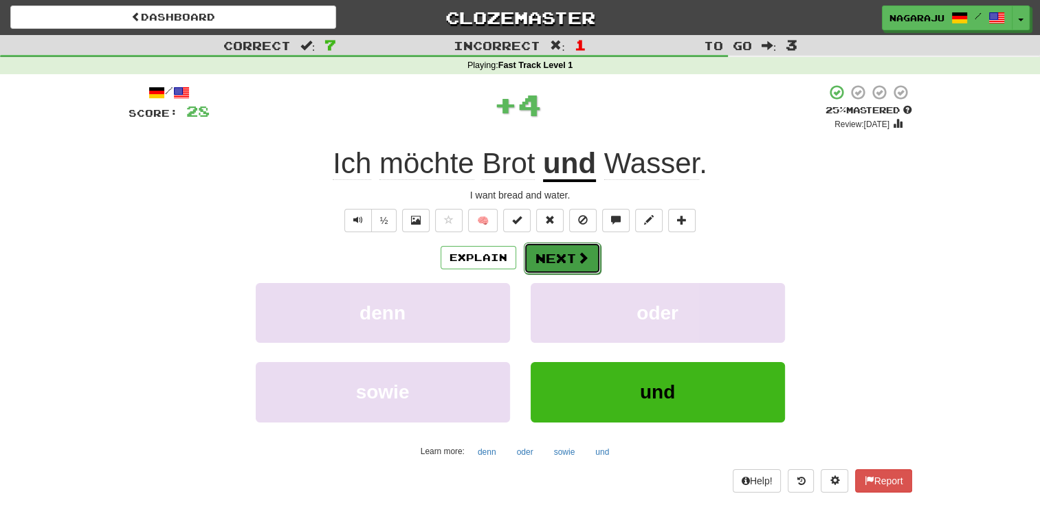
click at [556, 257] on button "Next" at bounding box center [562, 259] width 77 height 32
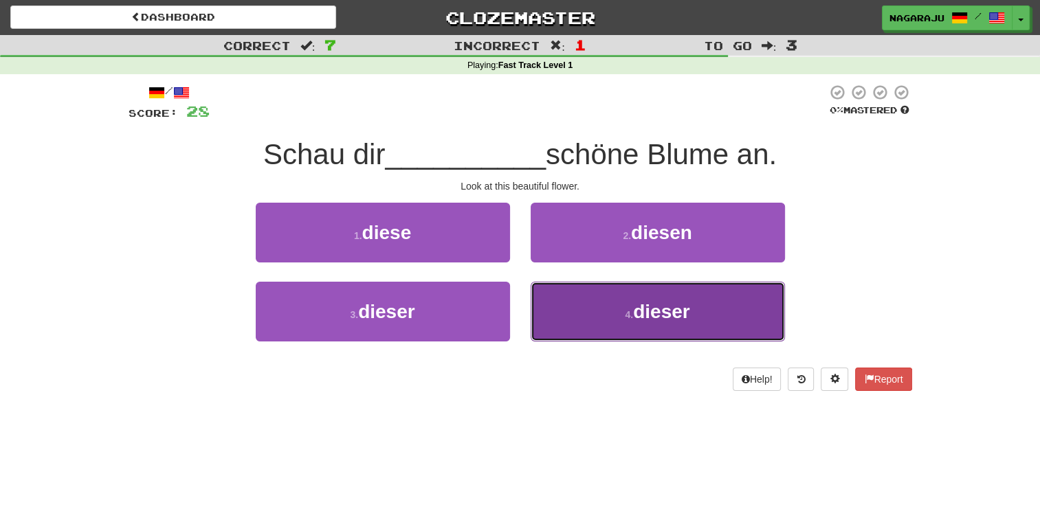
click at [603, 314] on button "4 . dieser" at bounding box center [658, 312] width 254 height 60
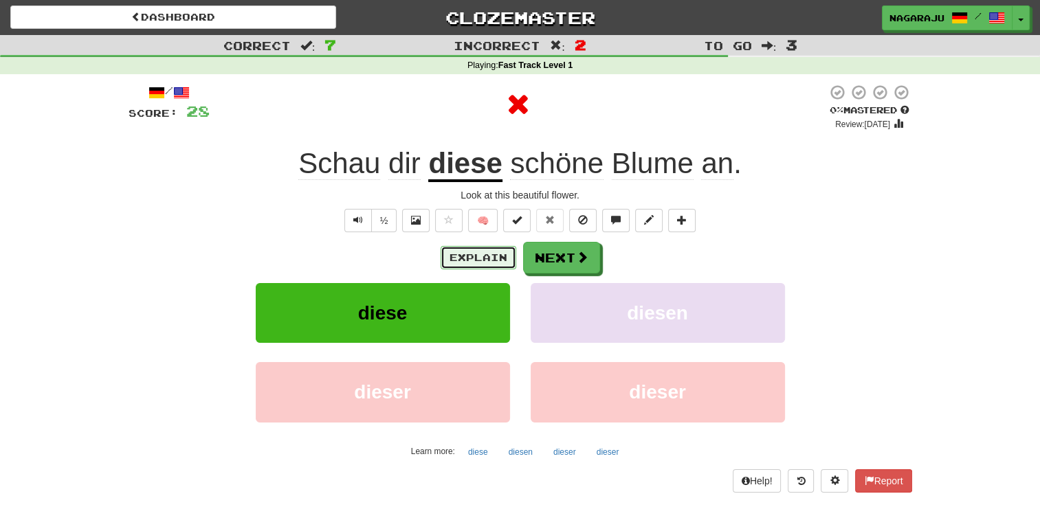
click at [498, 254] on button "Explain" at bounding box center [478, 257] width 76 height 23
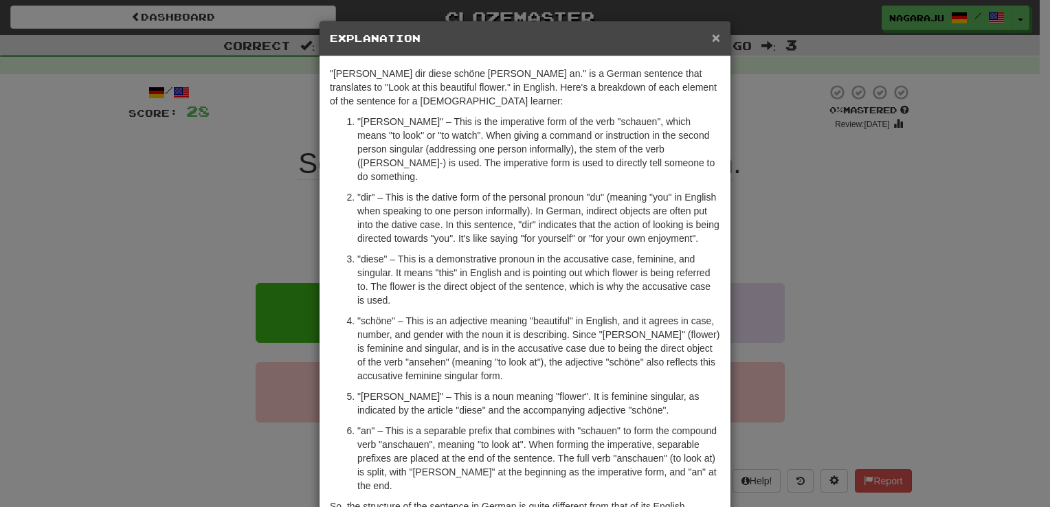
click at [712, 37] on span "×" at bounding box center [716, 38] width 8 height 16
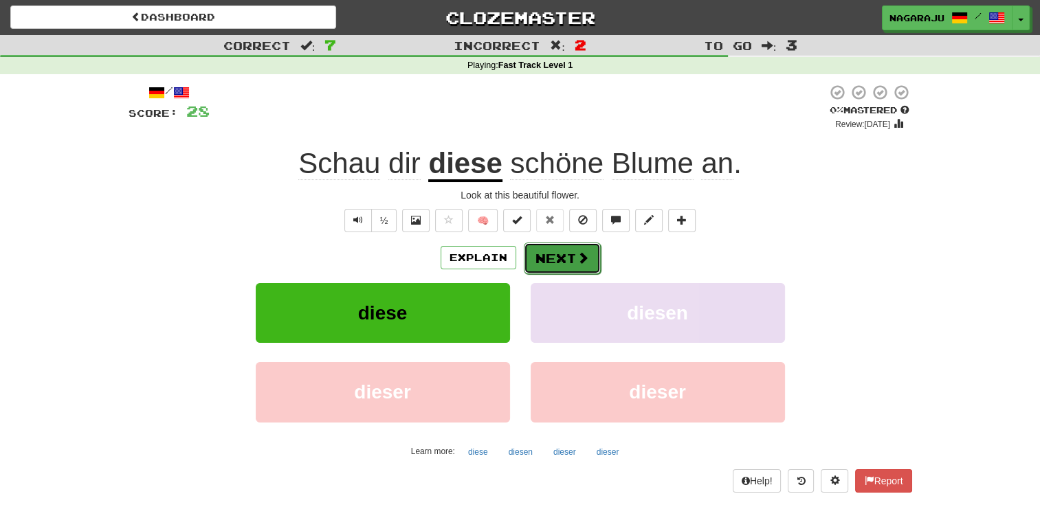
click at [574, 268] on button "Next" at bounding box center [562, 259] width 77 height 32
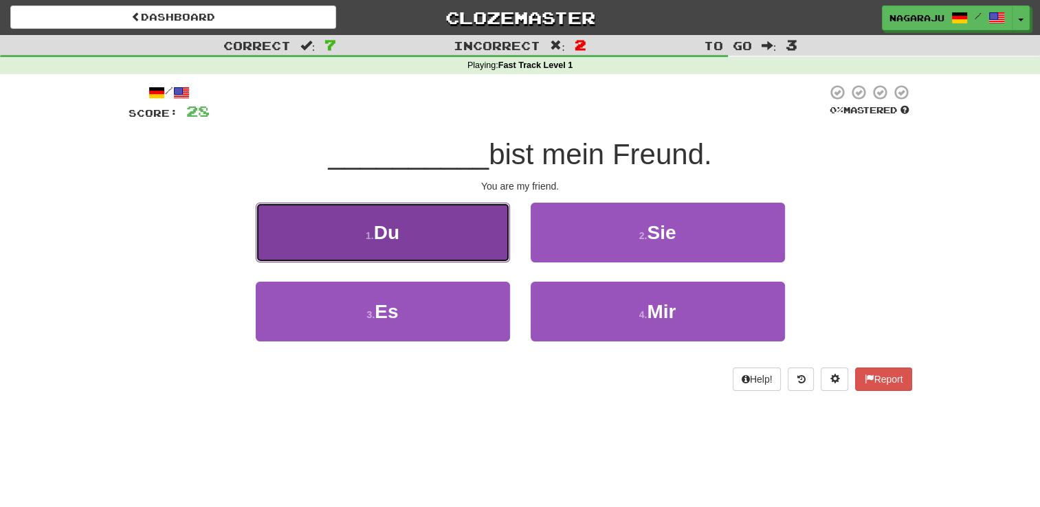
click at [454, 232] on button "1 . Du" at bounding box center [383, 233] width 254 height 60
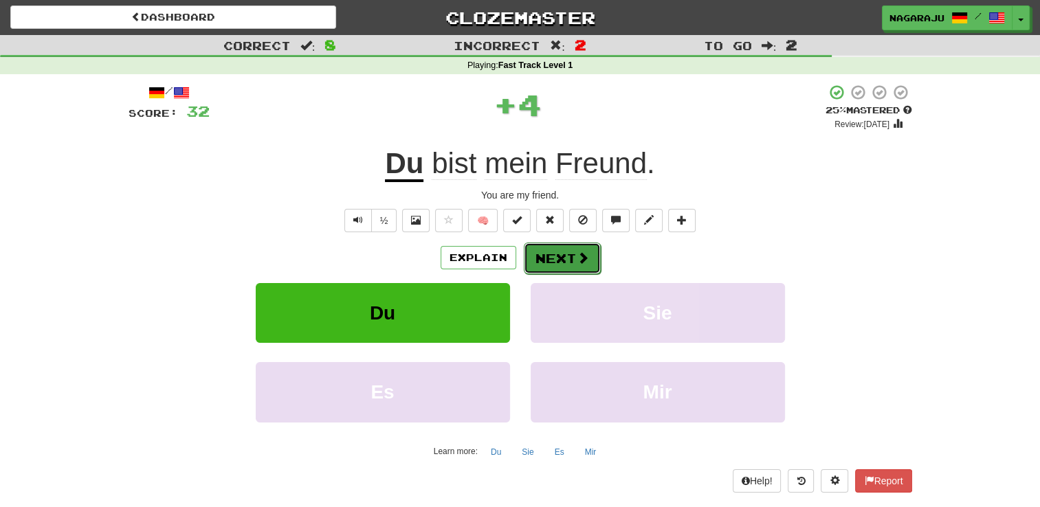
click at [555, 260] on button "Next" at bounding box center [562, 259] width 77 height 32
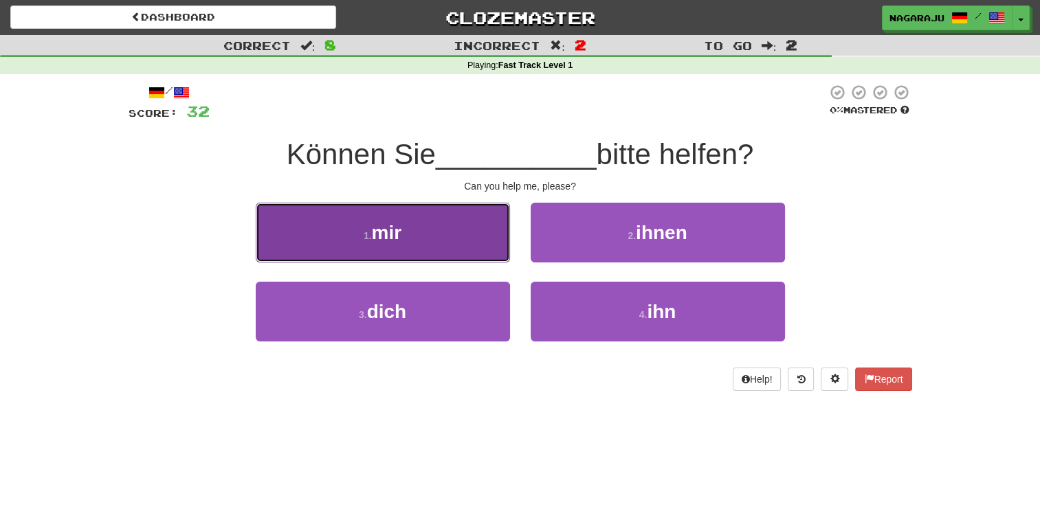
click at [454, 242] on button "1 . mir" at bounding box center [383, 233] width 254 height 60
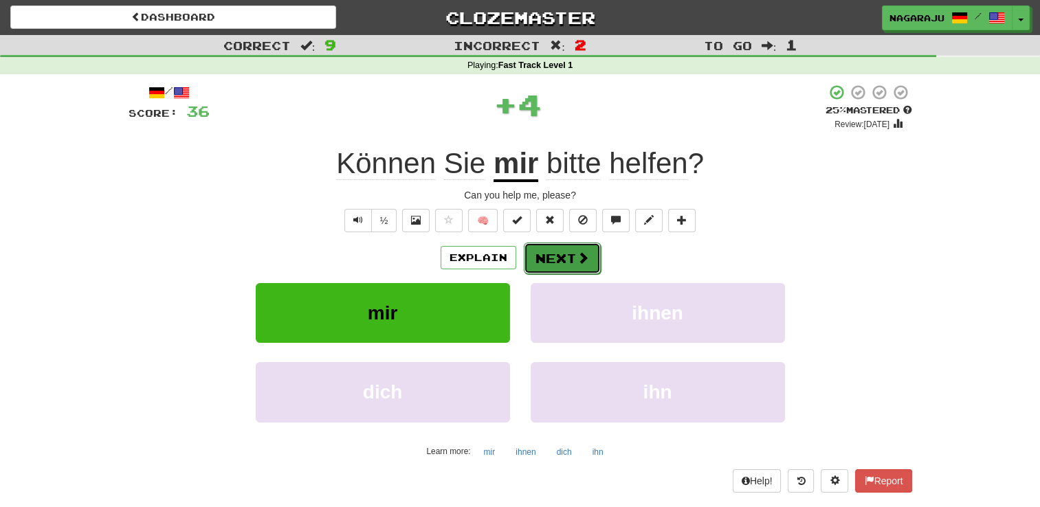
click at [568, 249] on button "Next" at bounding box center [562, 259] width 77 height 32
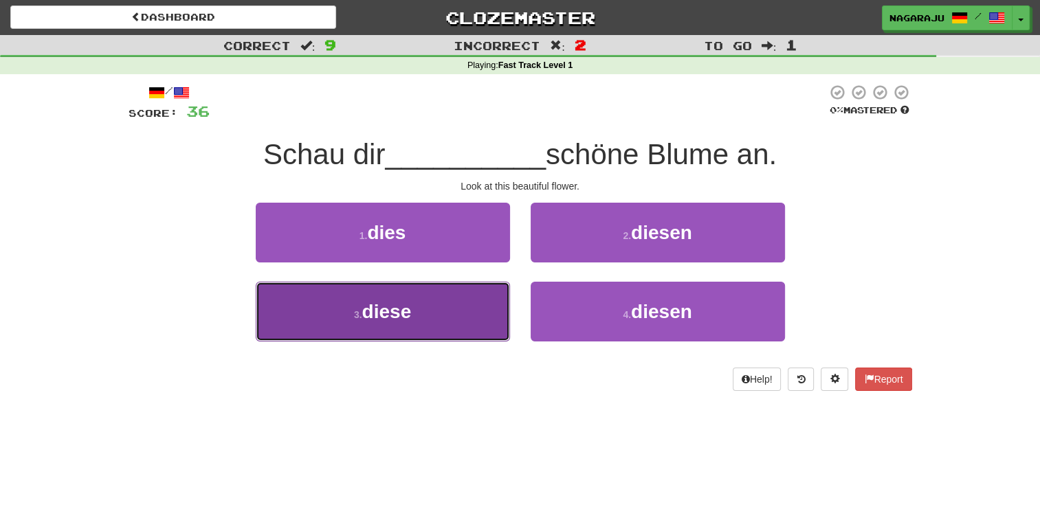
click at [495, 297] on button "3 . diese" at bounding box center [383, 312] width 254 height 60
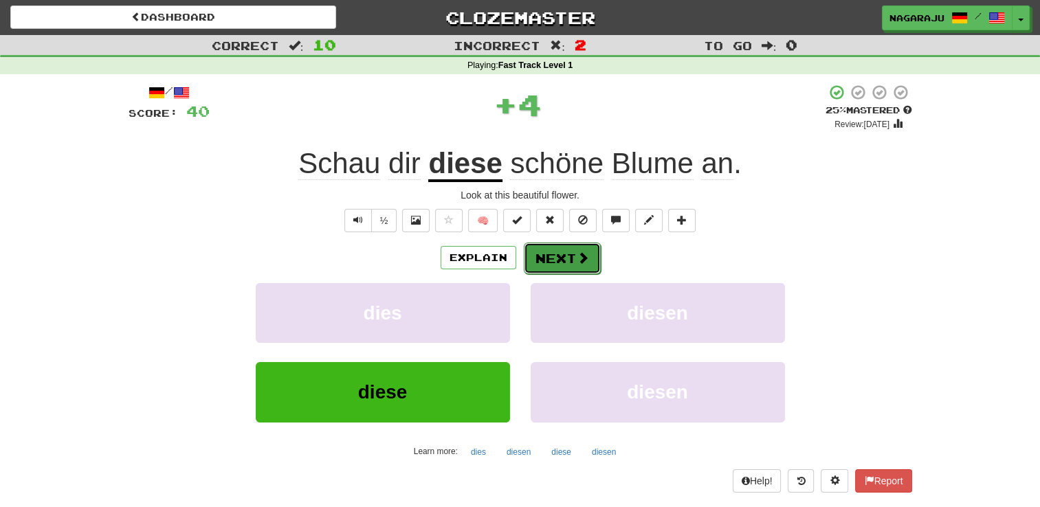
click at [577, 252] on span at bounding box center [583, 258] width 12 height 12
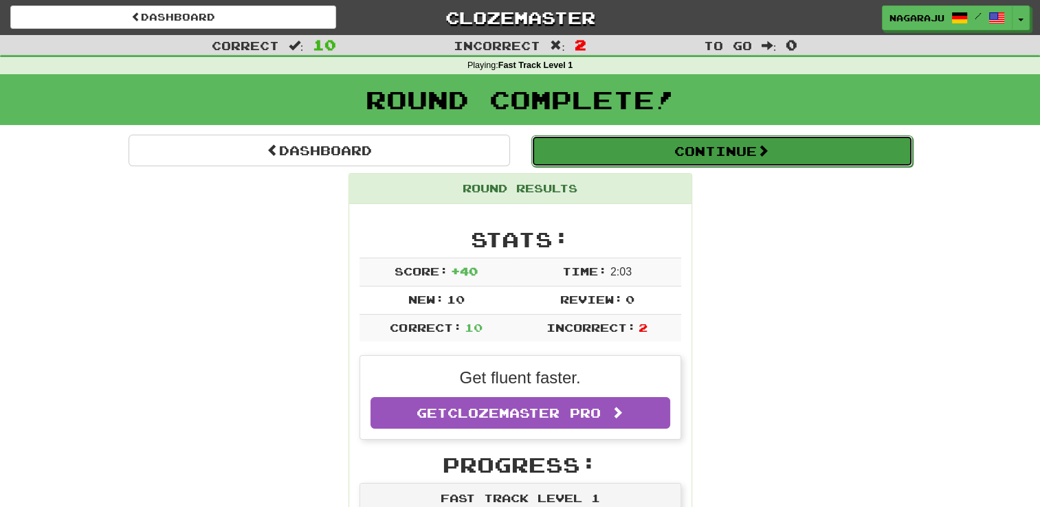
click at [727, 160] on button "Continue" at bounding box center [721, 151] width 381 height 32
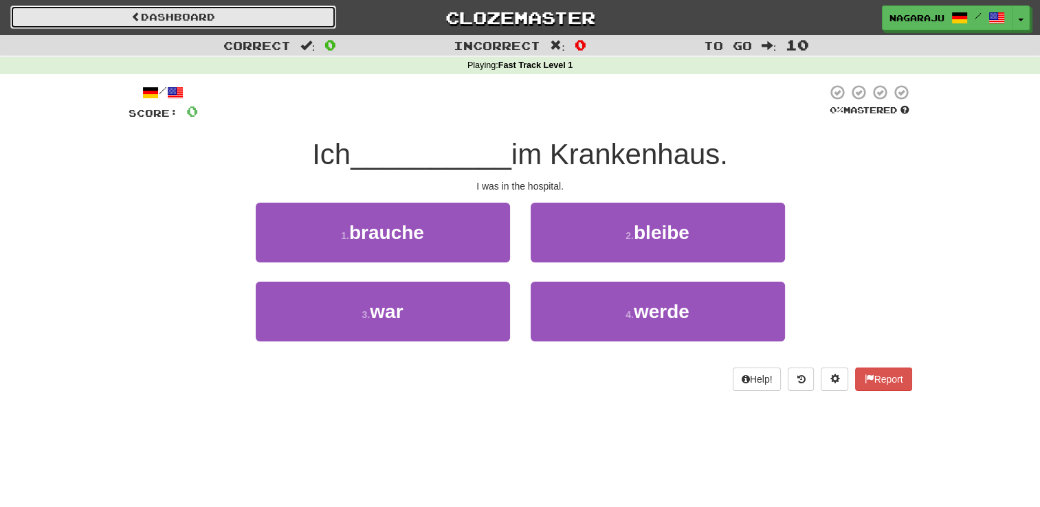
click at [199, 21] on link "Dashboard" at bounding box center [173, 16] width 326 height 23
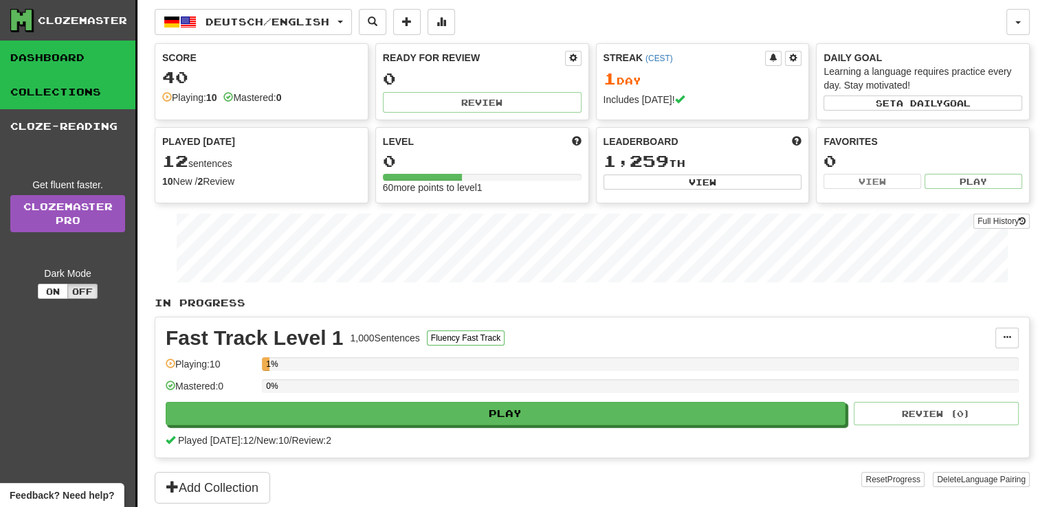
click at [80, 87] on link "Collections" at bounding box center [67, 92] width 135 height 34
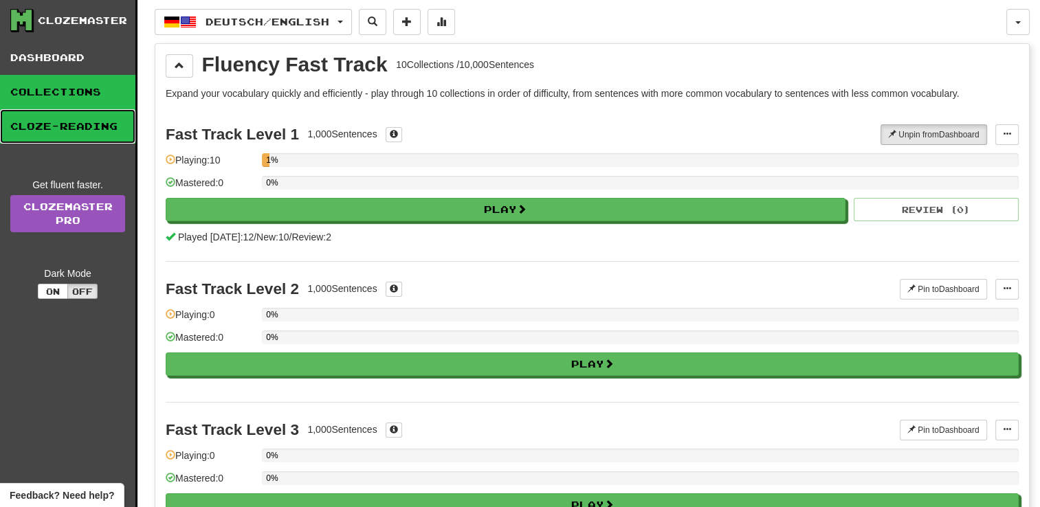
click at [80, 121] on link "Cloze-Reading" at bounding box center [67, 126] width 135 height 34
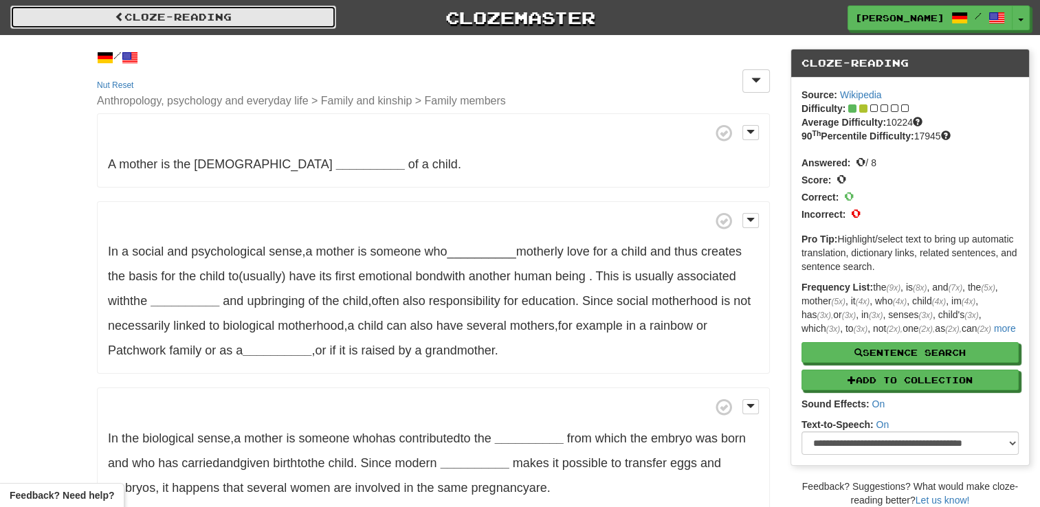
click at [217, 21] on font "Cloze-Reading" at bounding box center [177, 17] width 107 height 12
